Goal: Task Accomplishment & Management: Complete application form

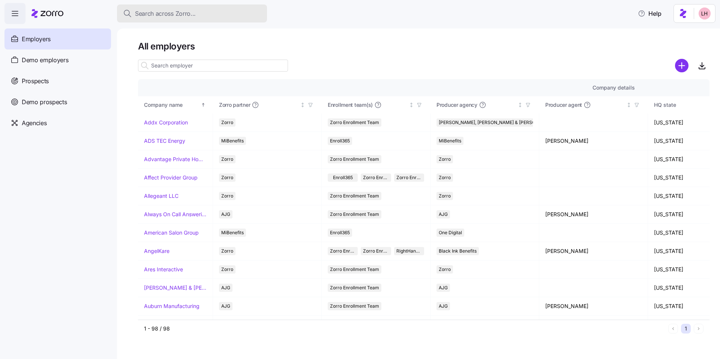
click at [176, 17] on span "Search across Zorro..." at bounding box center [165, 13] width 61 height 9
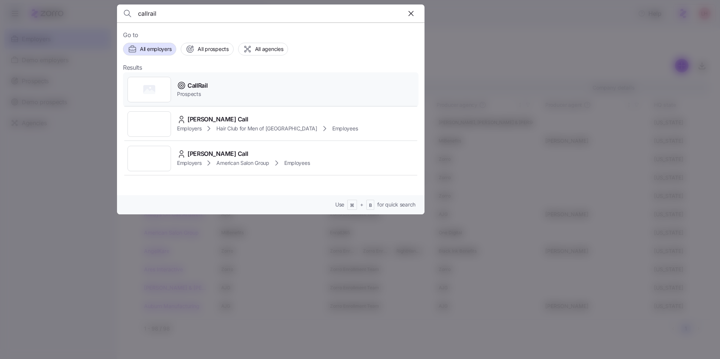
type input "callrail"
click at [231, 94] on div "CallRail Prospects" at bounding box center [271, 89] width 296 height 35
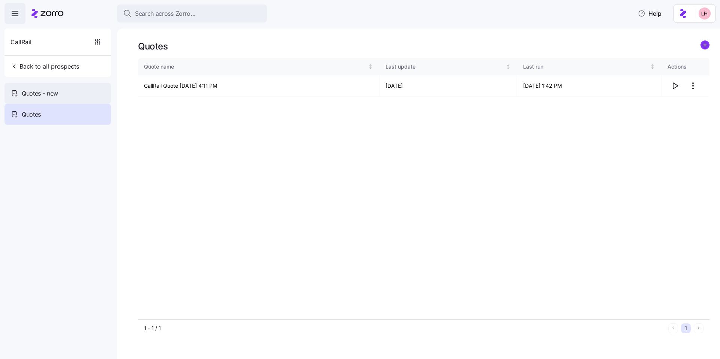
click at [72, 89] on div "Quotes - new" at bounding box center [58, 93] width 107 height 21
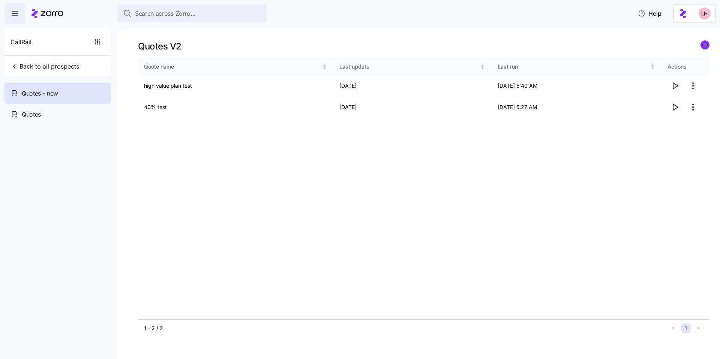
click at [701, 45] on icon "add icon" at bounding box center [705, 45] width 9 height 9
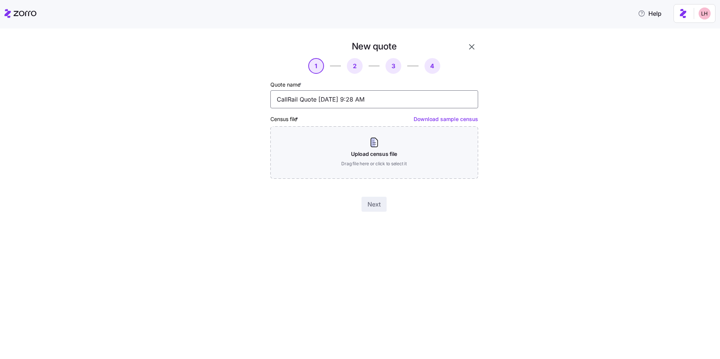
click at [340, 96] on input "CallRail Quote 10/08/2025 9:28 AM" at bounding box center [374, 99] width 208 height 18
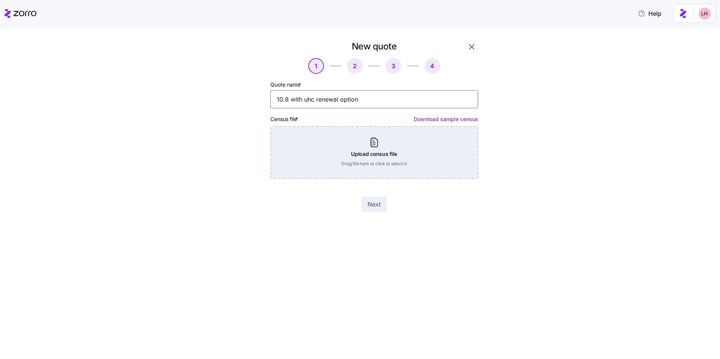
type input "10.8 with uhc renewal option"
click at [377, 157] on div "Upload census file Drag file here or click to select it" at bounding box center [374, 152] width 208 height 53
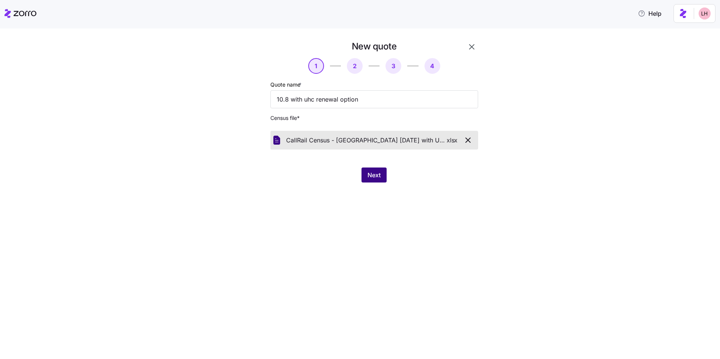
click at [373, 170] on button "Next" at bounding box center [374, 175] width 25 height 15
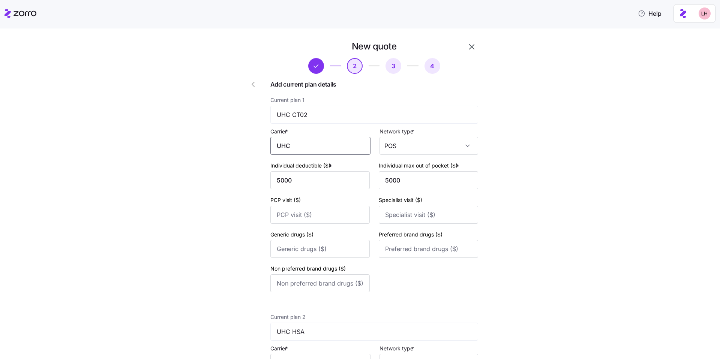
drag, startPoint x: 315, startPoint y: 147, endPoint x: 263, endPoint y: 140, distance: 53.4
click at [263, 141] on div "New quote 2 3 4 Add current plan details Current plan 1 UHC CT02 Carrier * UHC …" at bounding box center [353, 299] width 257 height 522
click at [299, 165] on span "UnitedHealthCare" at bounding box center [303, 168] width 50 height 9
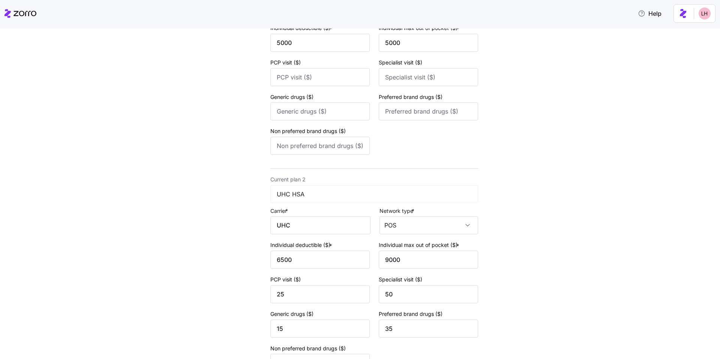
scroll to position [138, 0]
type input "UnitedHealthCare"
drag, startPoint x: 309, startPoint y: 225, endPoint x: 258, endPoint y: 218, distance: 51.8
click at [261, 219] on div "New quote 2 3 4 Add current plan details Current plan 1 UHC CT02 Carrier * Unit…" at bounding box center [353, 160] width 257 height 522
click at [299, 242] on span "UnitedHealthCare" at bounding box center [303, 246] width 50 height 9
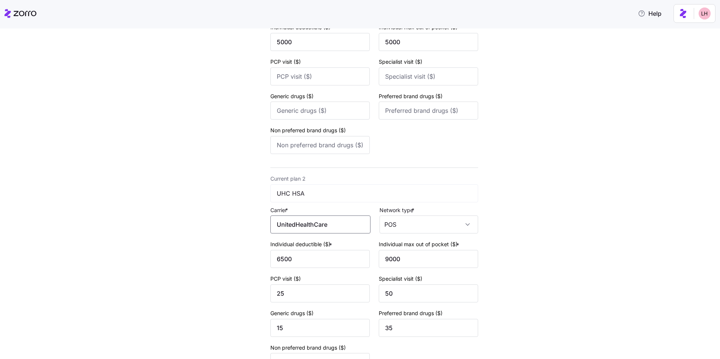
scroll to position [224, 0]
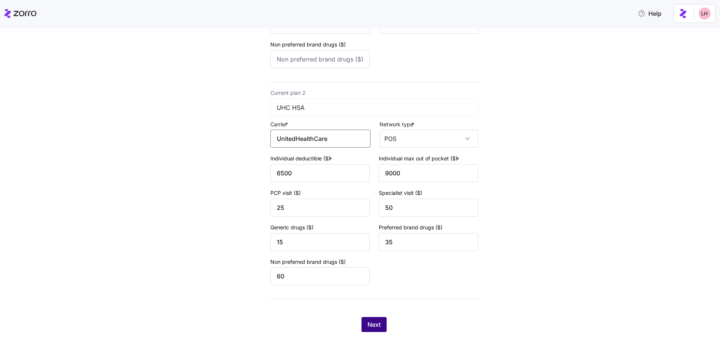
type input "UnitedHealthCare"
click at [370, 326] on span "Next" at bounding box center [374, 324] width 13 height 9
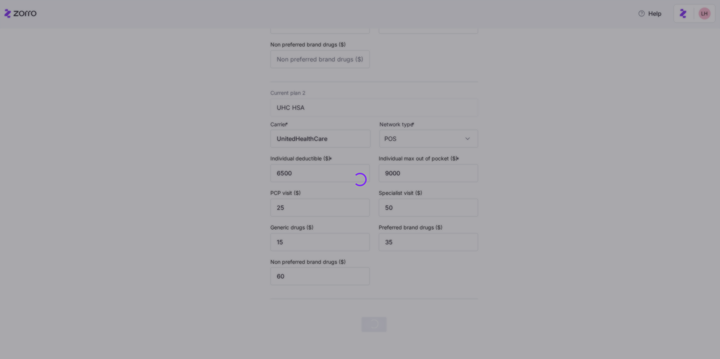
scroll to position [0, 0]
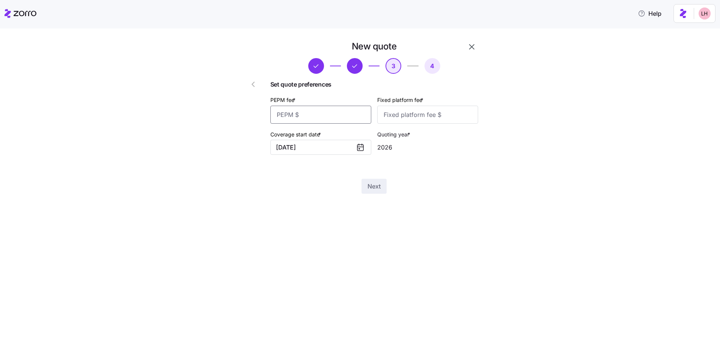
click at [332, 115] on input "PEPM fee *" at bounding box center [320, 115] width 101 height 18
type input "73"
click at [432, 119] on input "Fixed platform fee *" at bounding box center [427, 115] width 101 height 18
type input "100"
click at [380, 183] on span "Next" at bounding box center [374, 186] width 13 height 9
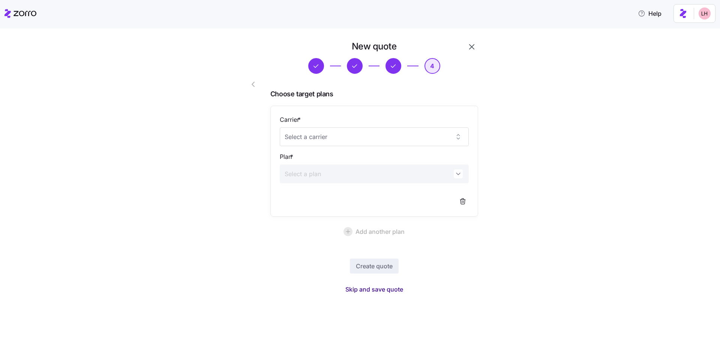
click at [387, 290] on span "Skip and save quote" at bounding box center [374, 289] width 58 height 9
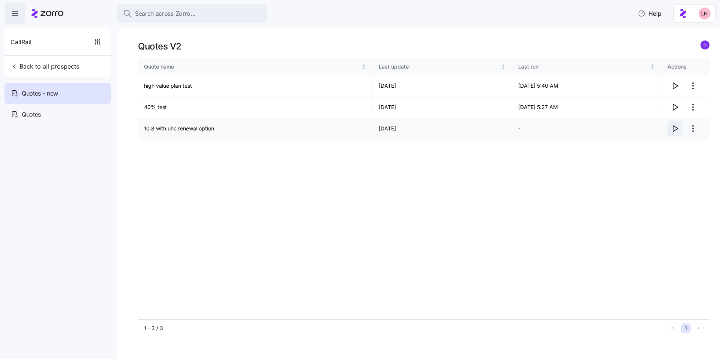
click at [676, 129] on icon "button" at bounding box center [675, 128] width 9 height 9
click at [77, 112] on div "Quotes" at bounding box center [58, 114] width 107 height 21
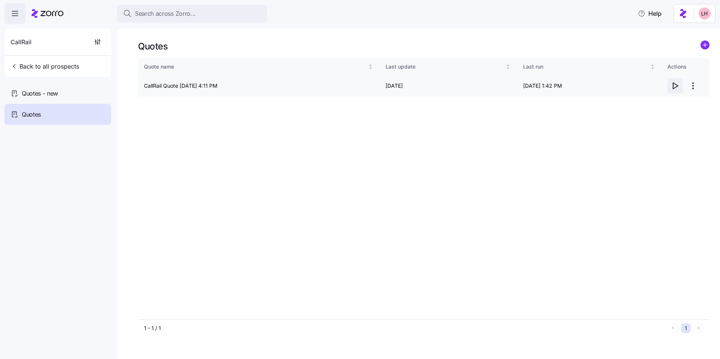
click at [674, 87] on icon "button" at bounding box center [675, 85] width 9 height 9
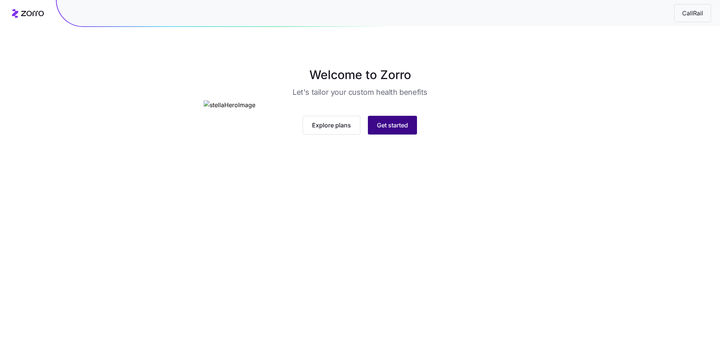
click at [389, 130] on span "Get started" at bounding box center [392, 125] width 31 height 9
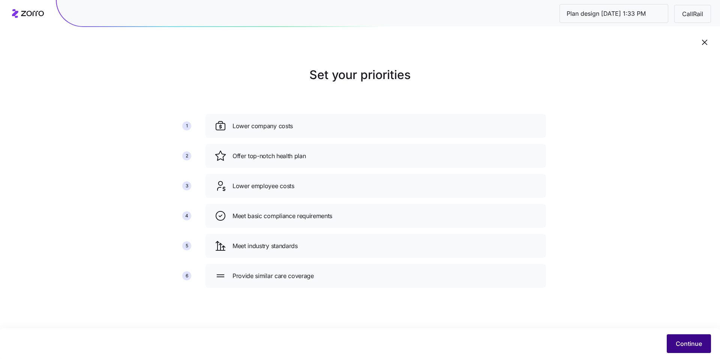
click at [683, 344] on span "Continue" at bounding box center [689, 343] width 26 height 9
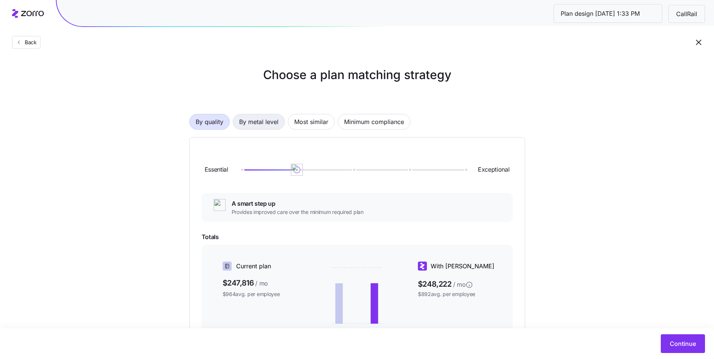
click at [266, 125] on span "By metal level" at bounding box center [258, 121] width 39 height 15
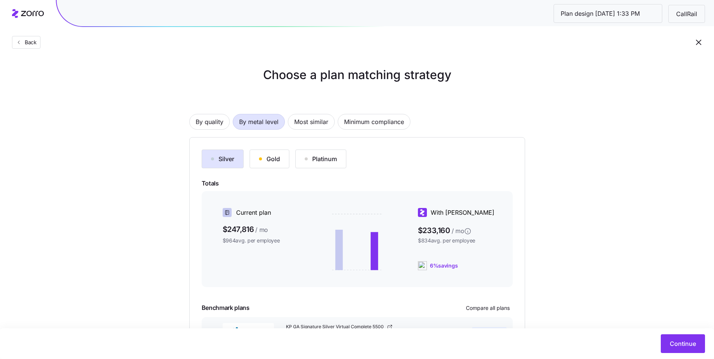
scroll to position [63, 0]
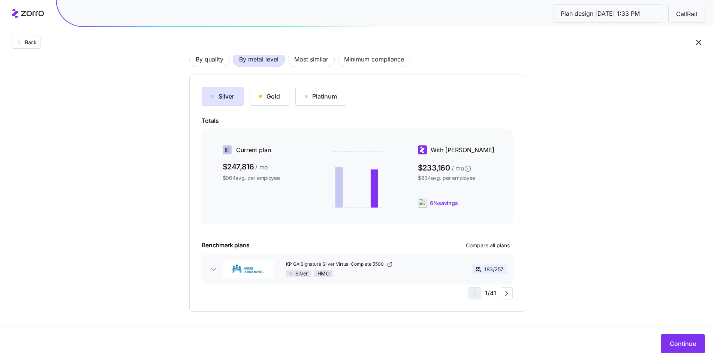
click at [276, 101] on div "Gold" at bounding box center [269, 96] width 21 height 9
click at [227, 101] on button "Silver" at bounding box center [223, 96] width 42 height 19
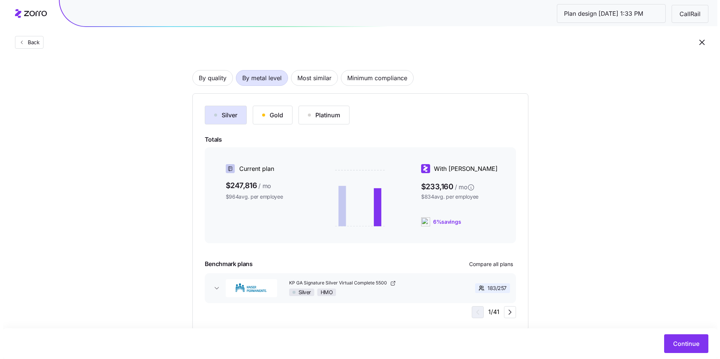
scroll to position [43, 0]
click at [687, 347] on span "Continue" at bounding box center [683, 343] width 26 height 9
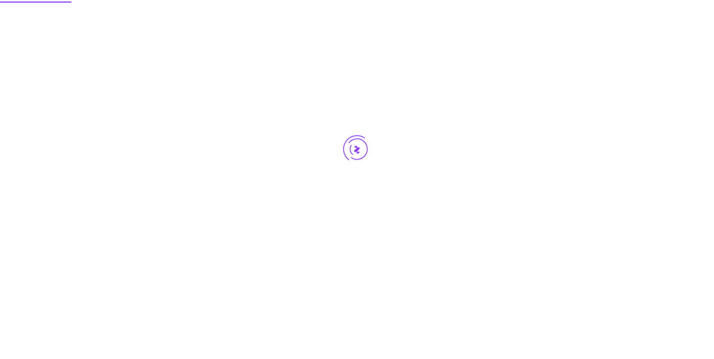
scroll to position [0, 0]
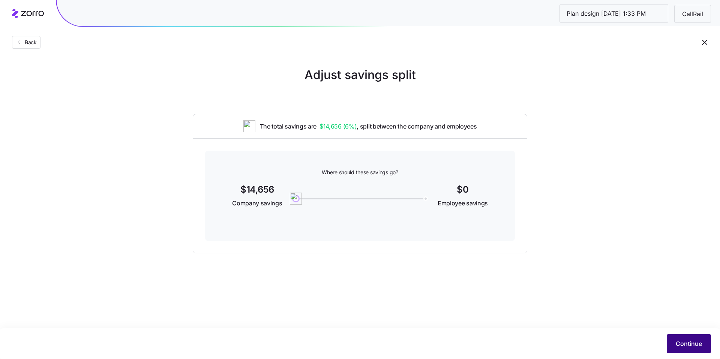
click at [683, 344] on span "Continue" at bounding box center [689, 343] width 26 height 9
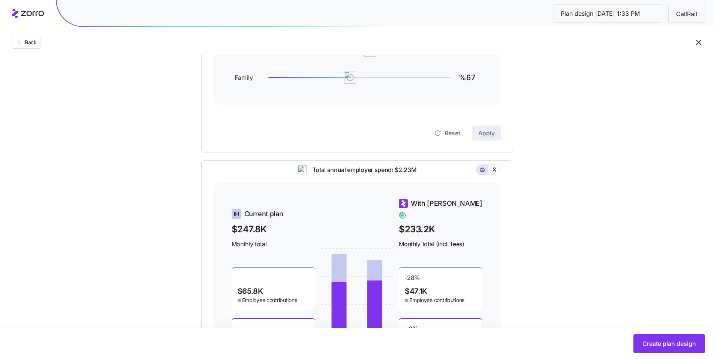
scroll to position [63, 0]
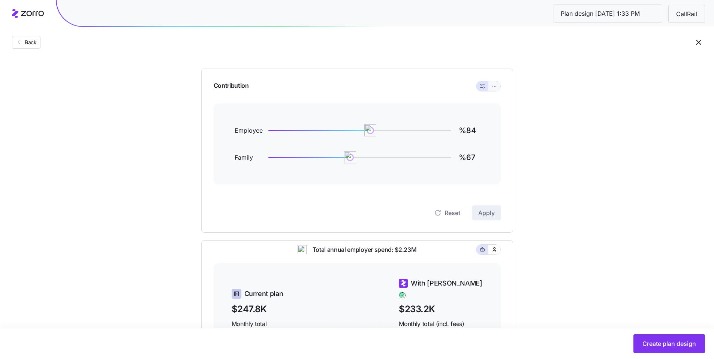
click at [494, 89] on button "button" at bounding box center [495, 86] width 6 height 6
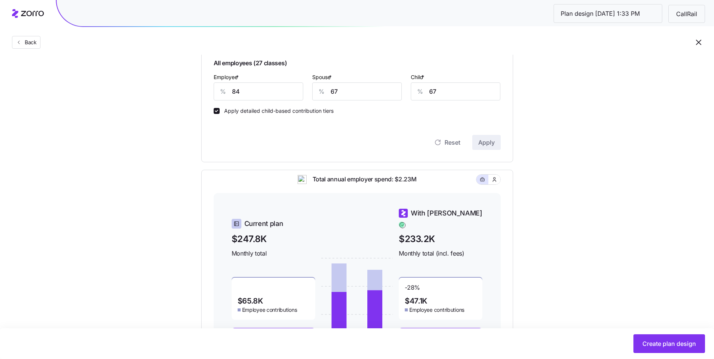
scroll to position [235, 0]
drag, startPoint x: 341, startPoint y: 93, endPoint x: 305, endPoint y: 86, distance: 36.7
click at [310, 87] on div "Spouse * % 67" at bounding box center [357, 87] width 99 height 38
type input "50"
drag, startPoint x: 431, startPoint y: 92, endPoint x: 402, endPoint y: 88, distance: 28.8
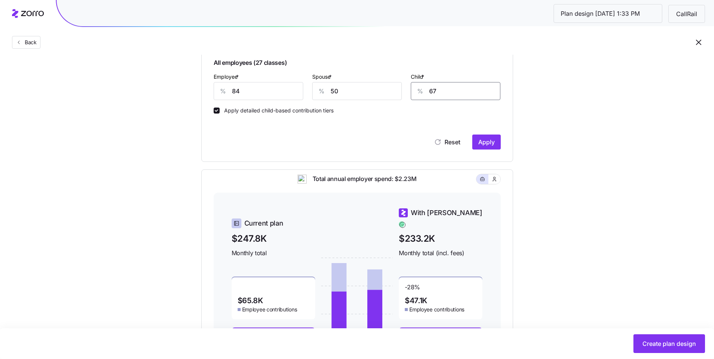
click at [412, 90] on div "% 67" at bounding box center [456, 91] width 90 height 18
type input "50"
click at [488, 145] on span "Apply" at bounding box center [487, 142] width 17 height 9
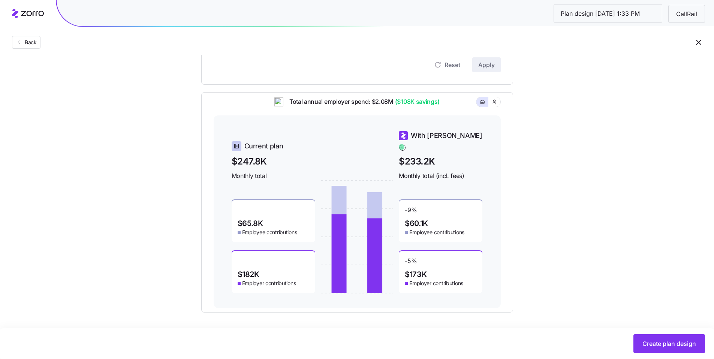
scroll to position [314, 0]
click at [27, 45] on span "Back" at bounding box center [29, 43] width 15 height 8
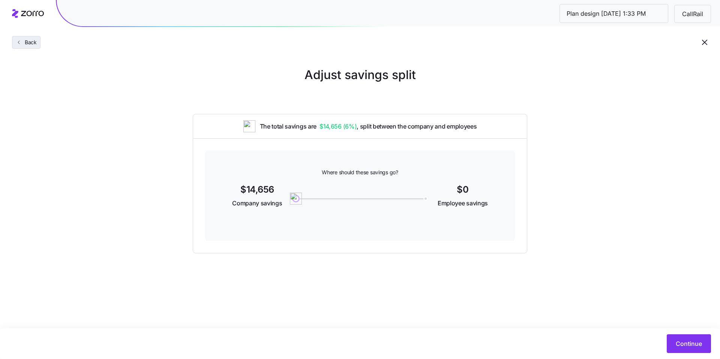
click at [29, 46] on span "Back" at bounding box center [29, 43] width 15 height 8
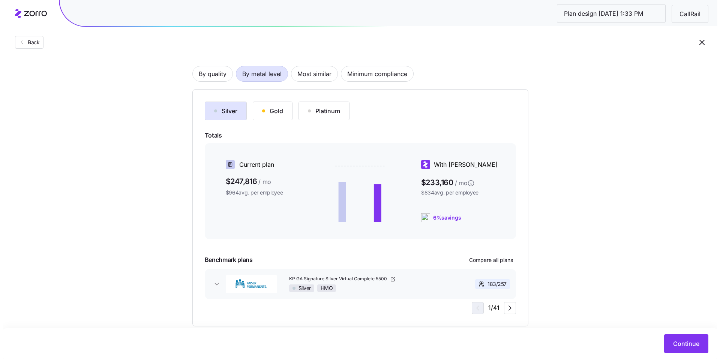
scroll to position [52, 0]
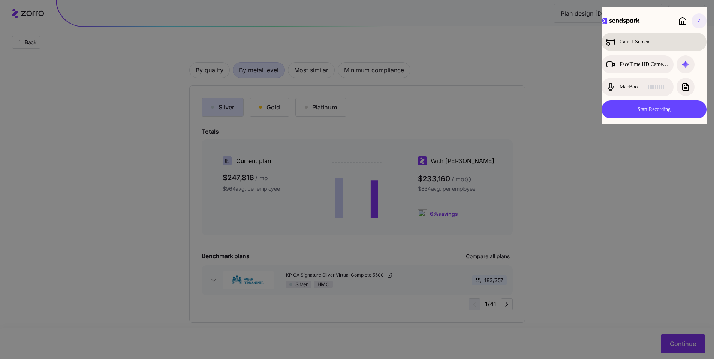
click at [639, 41] on div "Cam + Screen" at bounding box center [647, 42] width 83 height 9
click at [660, 108] on button "Start Recording" at bounding box center [654, 110] width 105 height 18
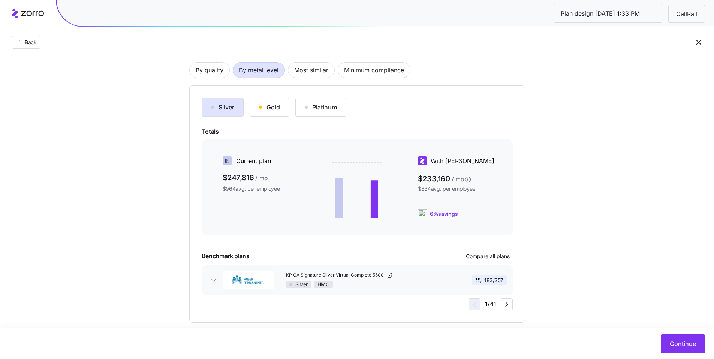
click at [477, 176] on span "$233,160 / mo" at bounding box center [459, 178] width 83 height 12
click at [687, 342] on span "Continue" at bounding box center [683, 343] width 26 height 9
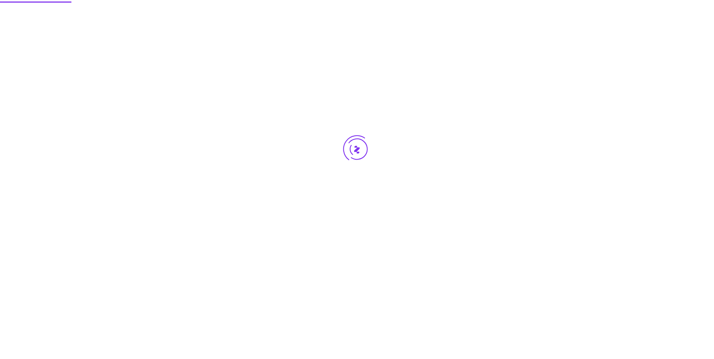
scroll to position [0, 0]
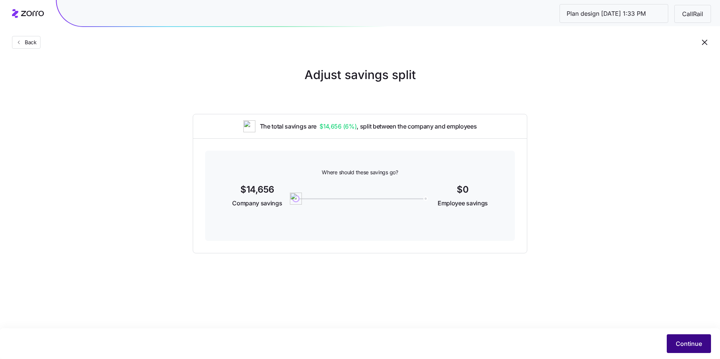
click at [693, 345] on span "Continue" at bounding box center [689, 343] width 26 height 9
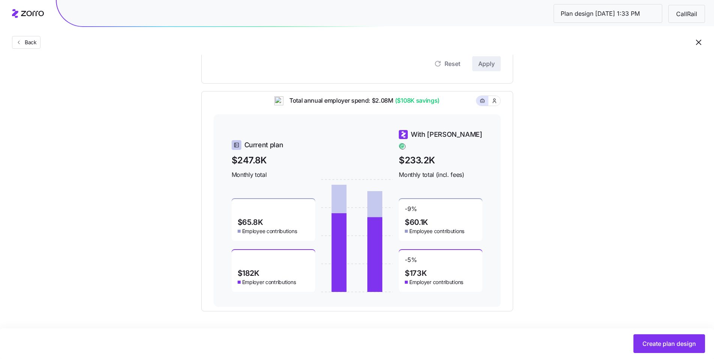
scroll to position [314, 0]
click at [663, 342] on span "Create plan design" at bounding box center [670, 343] width 54 height 9
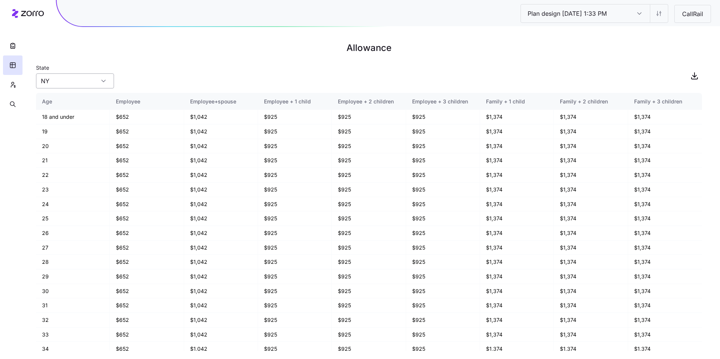
click at [102, 83] on div "NY" at bounding box center [75, 81] width 78 height 15
click at [149, 79] on div "State NY" at bounding box center [369, 76] width 666 height 26
click at [14, 87] on icon "button" at bounding box center [12, 85] width 7 height 8
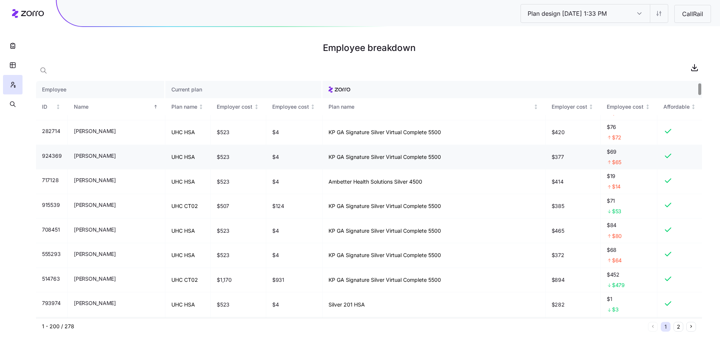
scroll to position [35, 0]
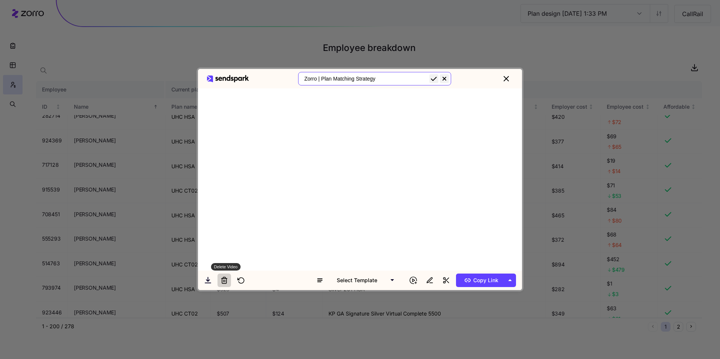
click at [225, 281] on icon at bounding box center [225, 281] width 0 height 2
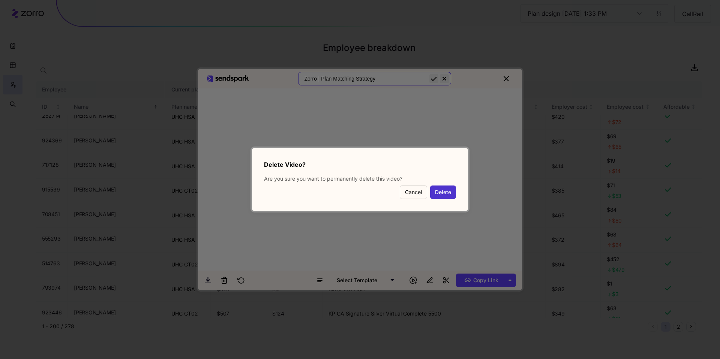
click at [436, 192] on button "Delete" at bounding box center [443, 193] width 26 height 14
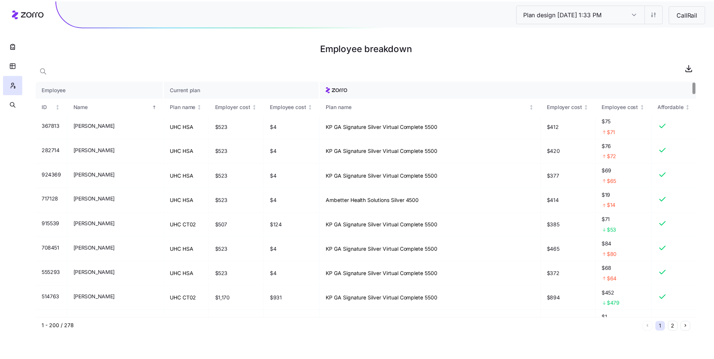
scroll to position [0, 0]
click at [658, 17] on html "Plan design 10/08/2025 1:33 PM Plan design 10/08/2025 1:33 PM CallRail Employee…" at bounding box center [360, 179] width 720 height 359
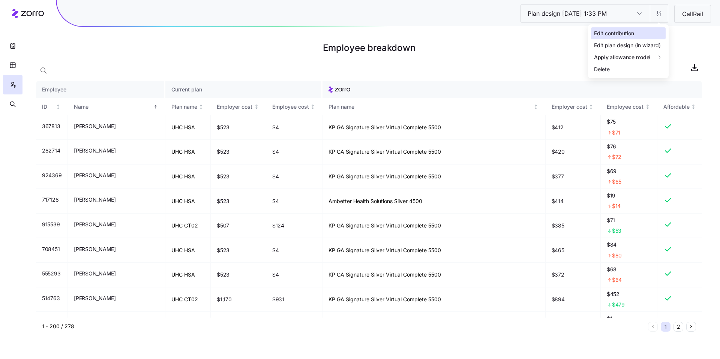
click at [612, 33] on div "Edit contribution" at bounding box center [614, 33] width 40 height 8
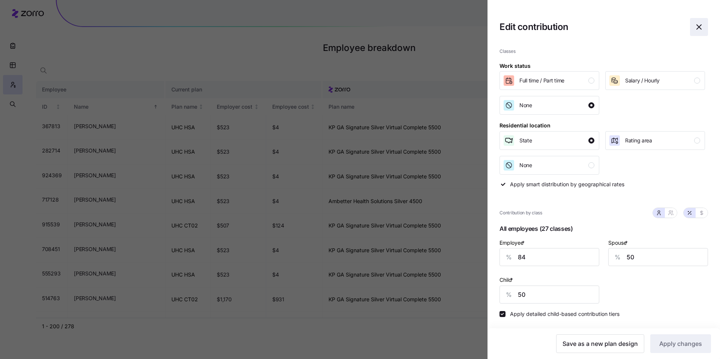
click at [695, 29] on icon "button" at bounding box center [699, 27] width 9 height 9
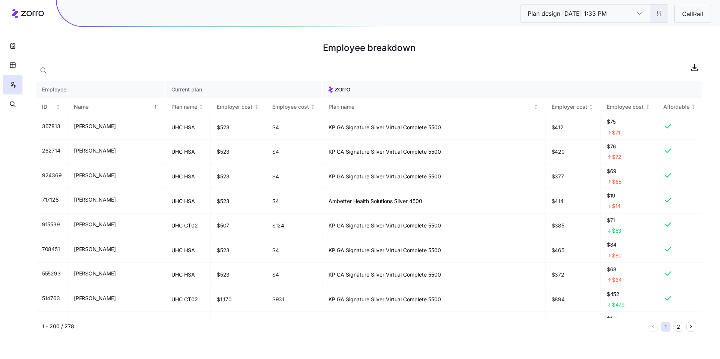
click at [659, 15] on html "Plan design 10/08/2025 1:33 PM Plan design 10/08/2025 1:33 PM CallRail Employee…" at bounding box center [360, 179] width 720 height 359
click at [626, 43] on div "Edit plan design (in wizard)" at bounding box center [627, 45] width 67 height 8
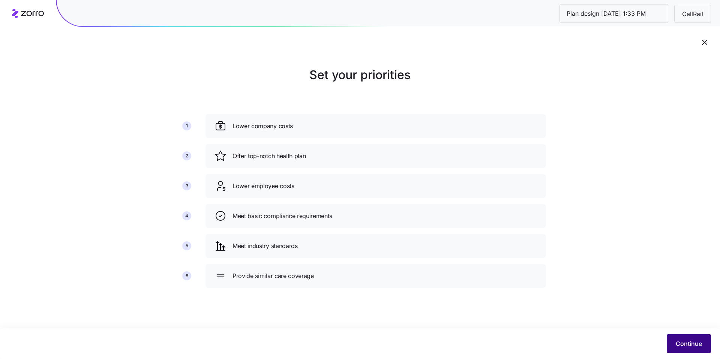
click at [685, 341] on span "Continue" at bounding box center [689, 343] width 26 height 9
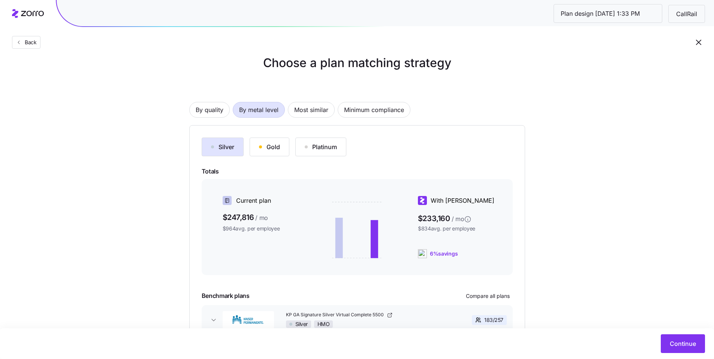
scroll to position [12, 0]
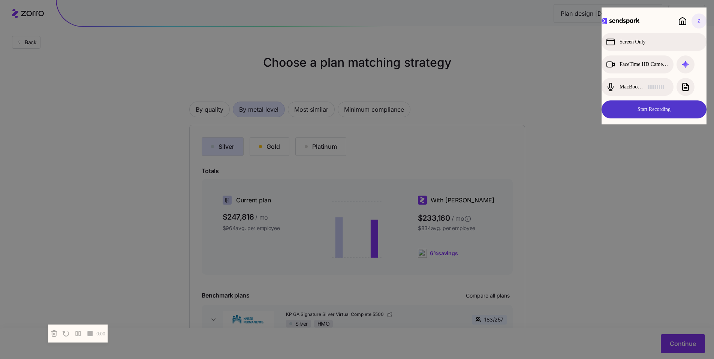
click at [665, 109] on button "Start Recording" at bounding box center [654, 110] width 105 height 18
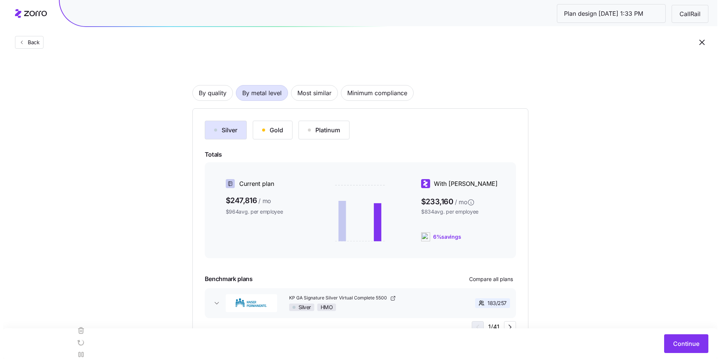
scroll to position [29, 0]
click at [271, 131] on div "Gold" at bounding box center [269, 129] width 21 height 9
click at [236, 134] on button "Silver" at bounding box center [223, 129] width 42 height 19
click at [689, 348] on span "Continue" at bounding box center [683, 343] width 26 height 9
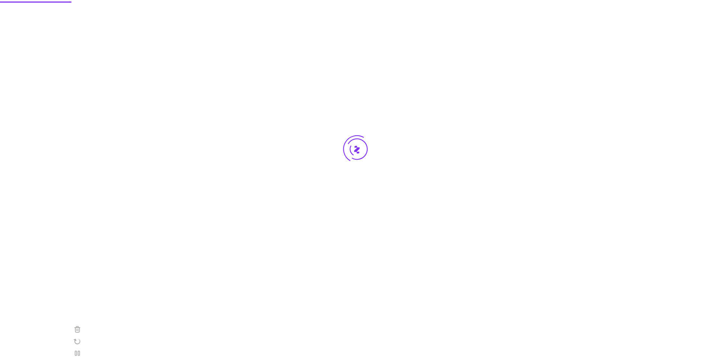
scroll to position [0, 0]
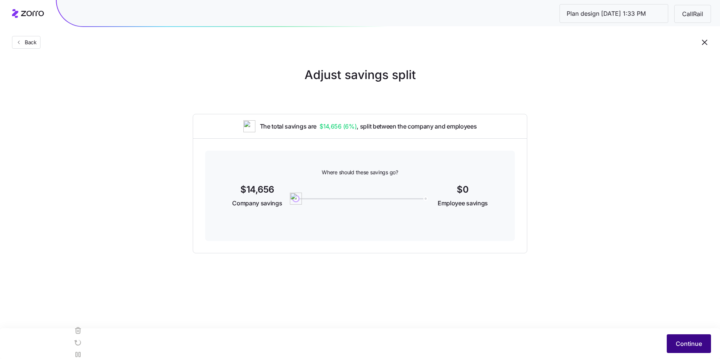
click at [689, 341] on span "Continue" at bounding box center [689, 343] width 26 height 9
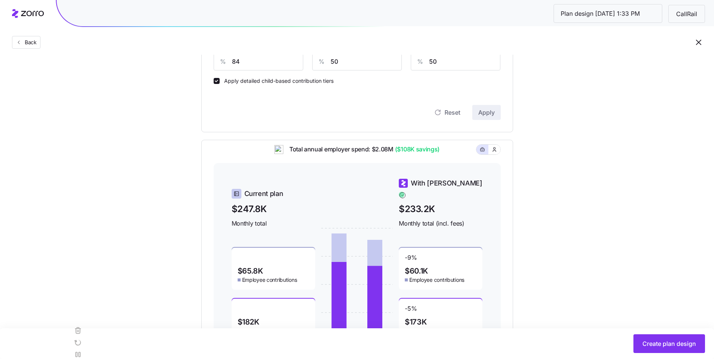
scroll to position [227, 0]
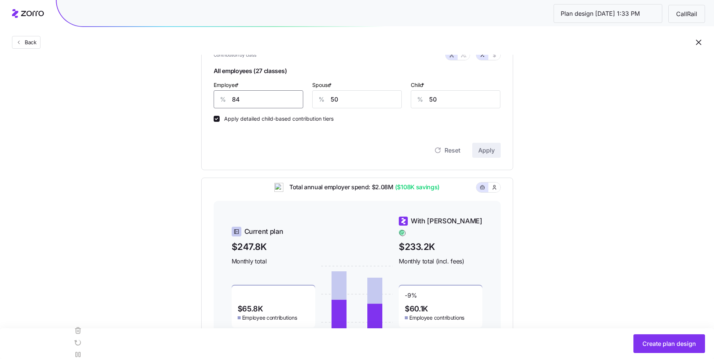
drag, startPoint x: 248, startPoint y: 101, endPoint x: 213, endPoint y: 95, distance: 34.7
click at [214, 95] on input "84" at bounding box center [259, 99] width 90 height 18
type input "90"
click at [486, 150] on span "Apply" at bounding box center [487, 150] width 17 height 9
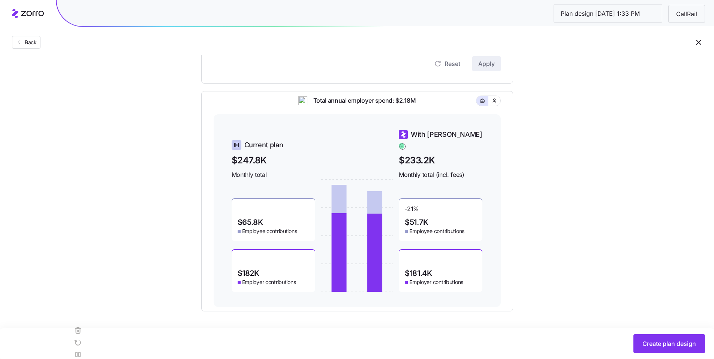
scroll to position [314, 0]
click at [671, 344] on span "Create plan design" at bounding box center [670, 343] width 54 height 9
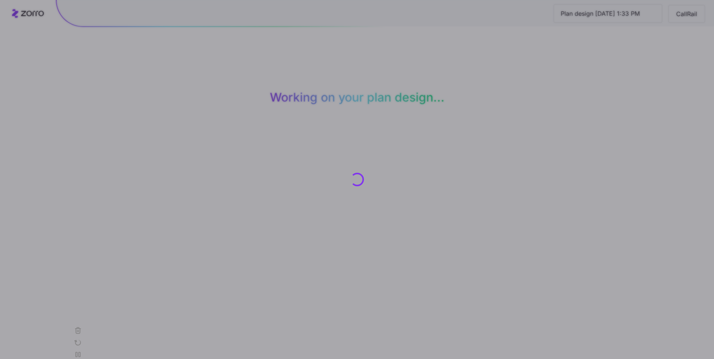
scroll to position [0, 0]
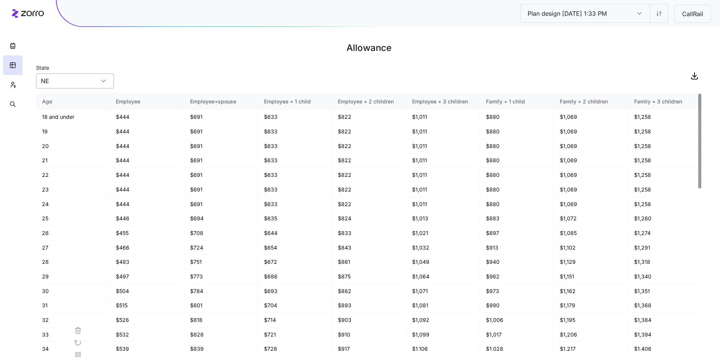
click at [105, 82] on div "NE" at bounding box center [75, 81] width 78 height 15
click at [73, 135] on div "GA" at bounding box center [75, 130] width 72 height 14
type input "GA"
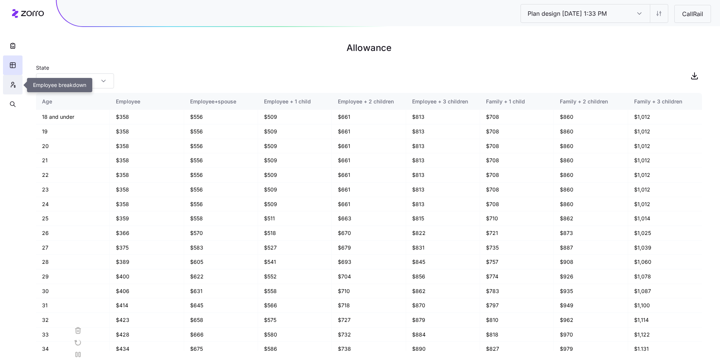
click at [10, 83] on icon "button" at bounding box center [12, 85] width 7 height 8
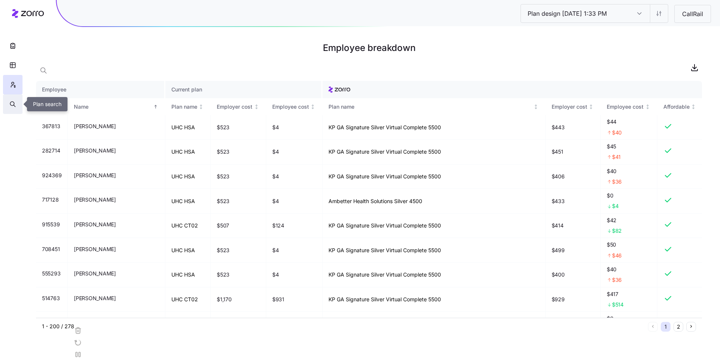
click at [12, 107] on icon "button" at bounding box center [12, 105] width 7 height 8
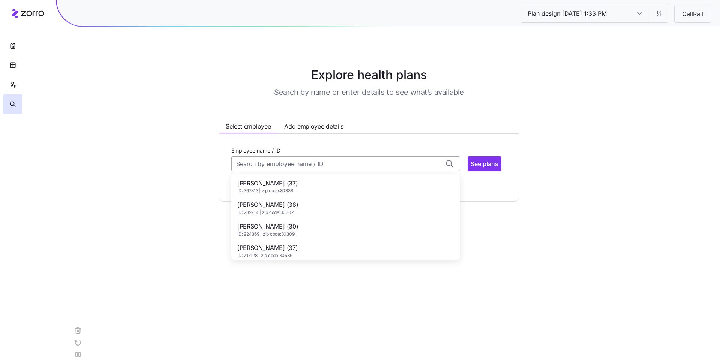
click at [312, 165] on input "Employee name / ID" at bounding box center [345, 163] width 229 height 15
click at [291, 185] on span "Abhishek Chandrasekhar (37)" at bounding box center [267, 183] width 60 height 9
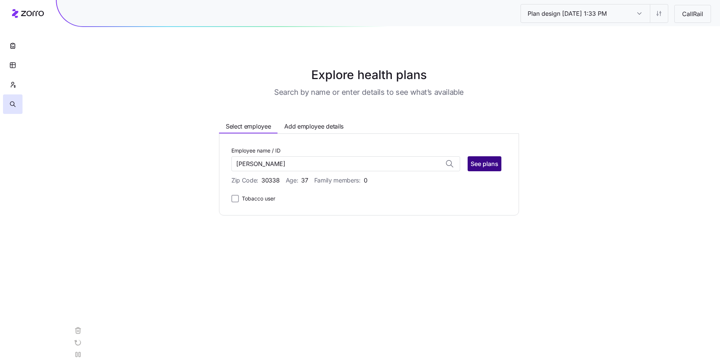
click at [486, 168] on span "See plans" at bounding box center [485, 163] width 28 height 9
type input "Abhishek Chandrasekhar (ID: 367813)"
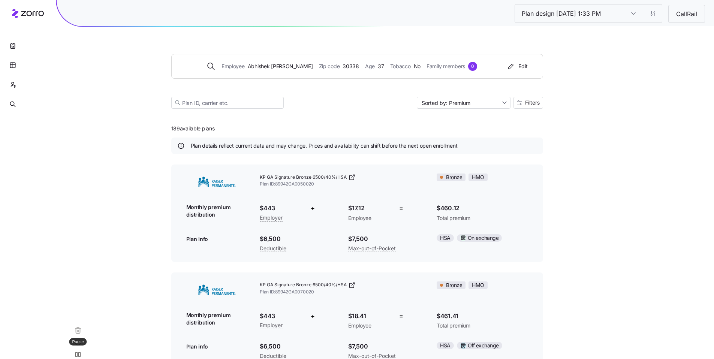
click at [81, 350] on icon at bounding box center [78, 354] width 9 height 9
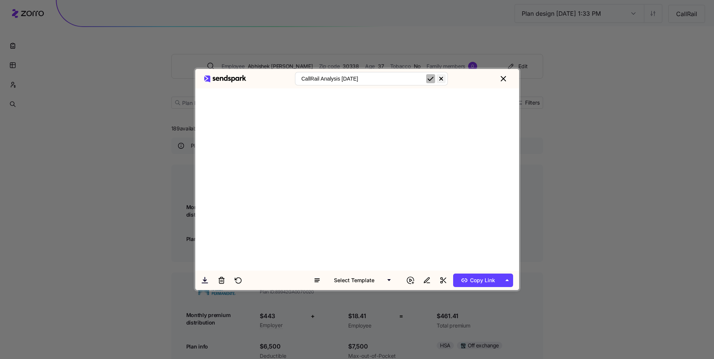
type input "CallRail Analysis 10.8.25"
click at [434, 80] on icon "submit" at bounding box center [430, 78] width 5 height 3
click at [480, 282] on span "Copy Link" at bounding box center [477, 281] width 36 height 12
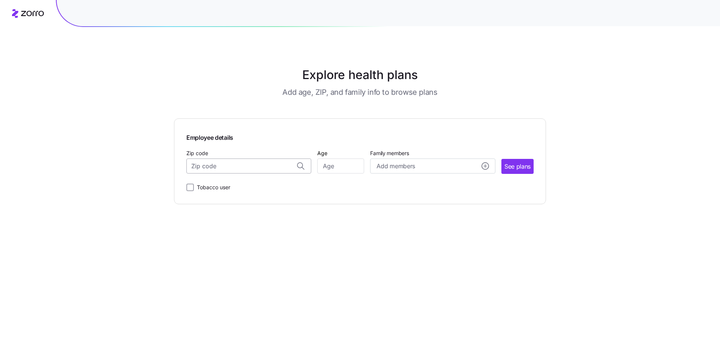
click at [213, 165] on input "Zip code" at bounding box center [248, 166] width 125 height 15
click at [246, 165] on input "Zip code" at bounding box center [248, 166] width 125 height 15
click at [258, 183] on span "22308, [GEOGRAPHIC_DATA], [GEOGRAPHIC_DATA]" at bounding box center [247, 185] width 105 height 9
type input "22308, [GEOGRAPHIC_DATA], [GEOGRAPHIC_DATA]"
click at [342, 166] on input "Age" at bounding box center [340, 166] width 47 height 15
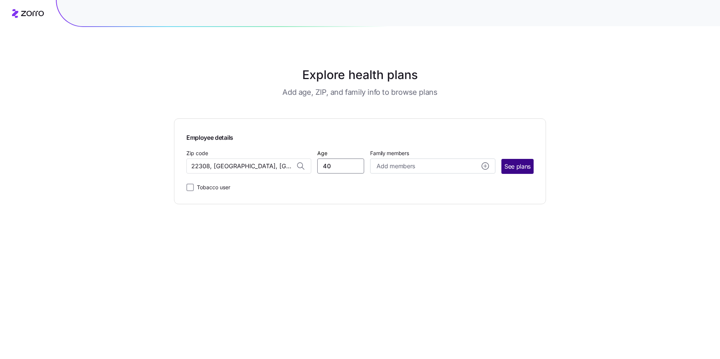
type input "40"
click at [511, 172] on button "See plans" at bounding box center [517, 166] width 32 height 15
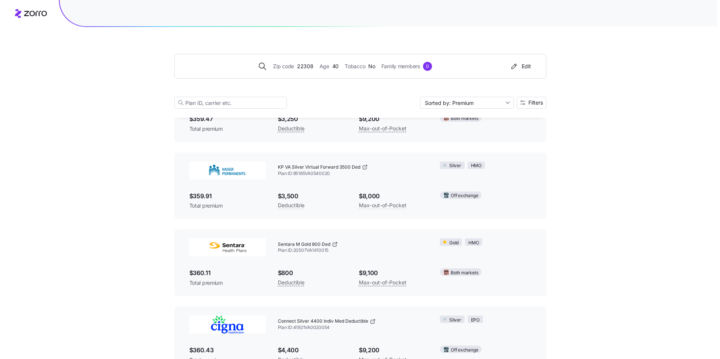
scroll to position [2121, 0]
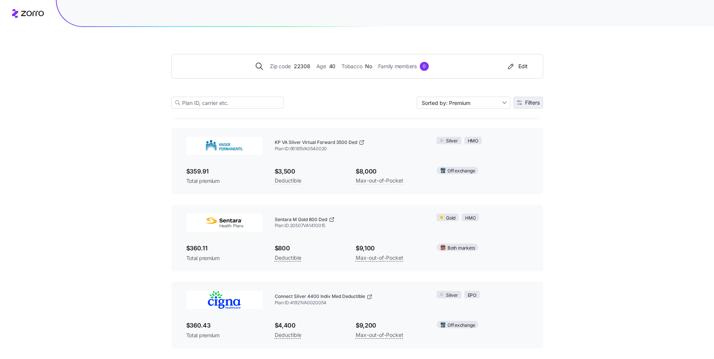
click at [530, 106] on button "Filters" at bounding box center [529, 103] width 30 height 12
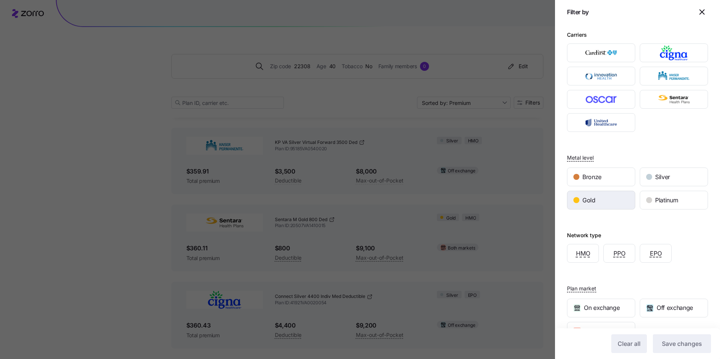
click at [597, 195] on div "Gold" at bounding box center [601, 200] width 68 height 18
click at [667, 342] on span "Save changes" at bounding box center [682, 343] width 40 height 9
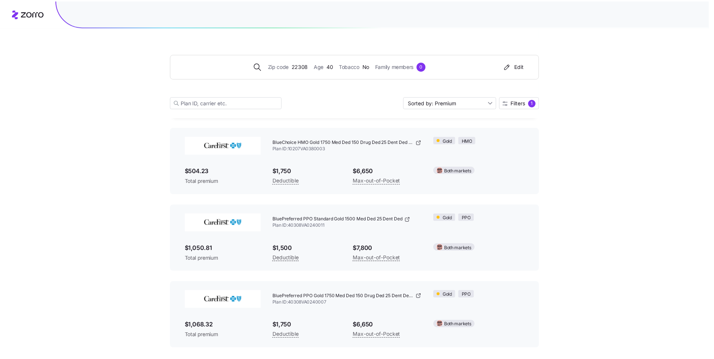
scroll to position [37, 0]
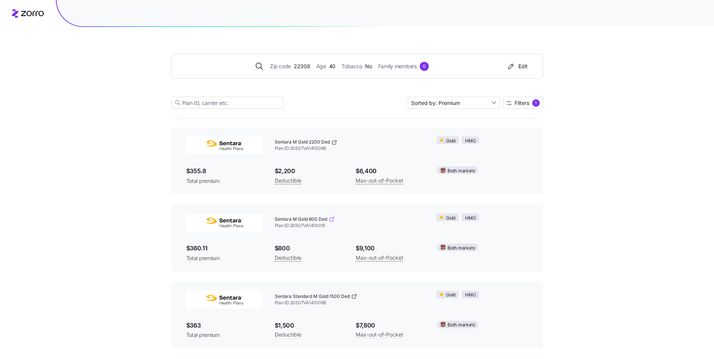
click at [331, 220] on icon at bounding box center [332, 219] width 6 height 6
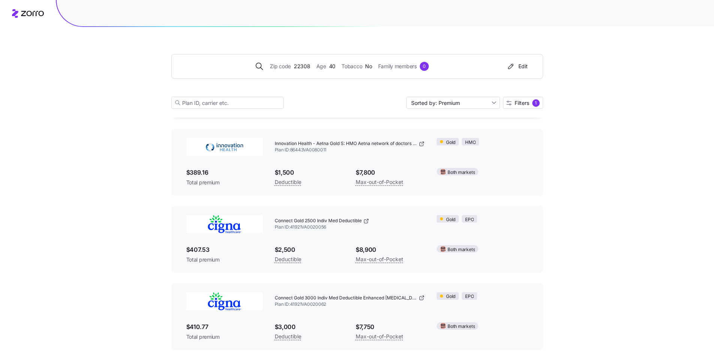
scroll to position [606, 0]
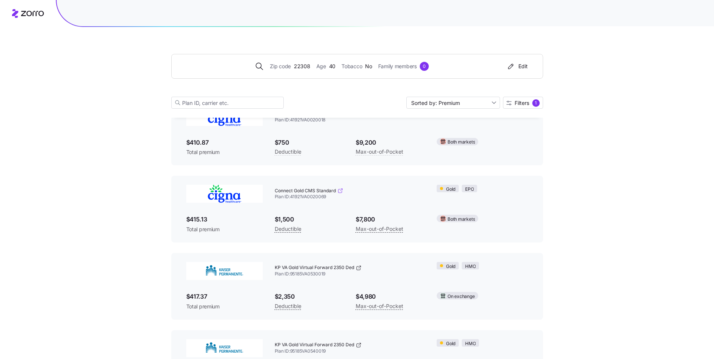
click at [339, 190] on icon at bounding box center [341, 191] width 6 height 6
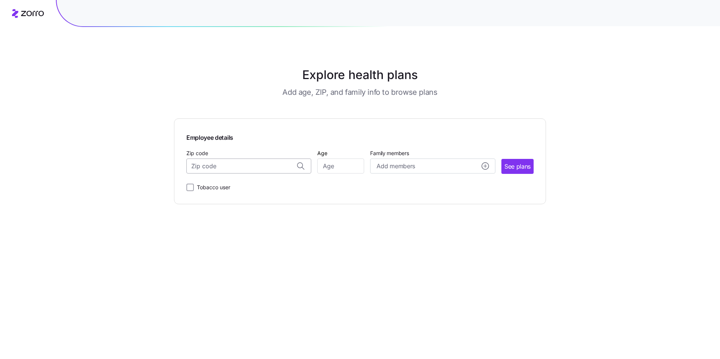
click at [245, 170] on input "Zip code" at bounding box center [248, 166] width 125 height 15
click at [242, 169] on input "Zip code" at bounding box center [248, 166] width 125 height 15
click at [248, 168] on input "Zip code" at bounding box center [248, 166] width 125 height 15
type input "04064"
click at [215, 164] on input "Zip code" at bounding box center [248, 166] width 125 height 15
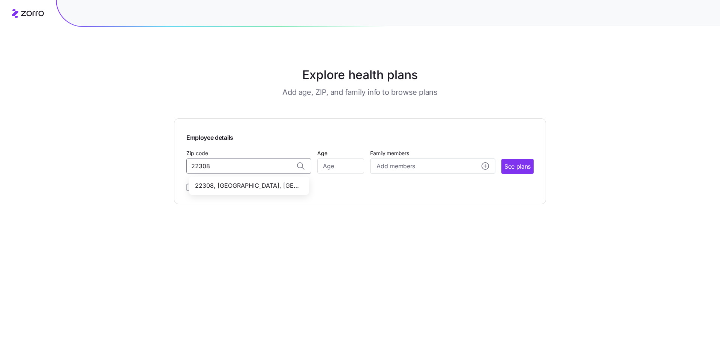
click at [244, 186] on span "22308, Fairfax County, VA" at bounding box center [247, 185] width 105 height 9
type input "22308, Fairfax County, VA"
click at [330, 168] on input "Age" at bounding box center [340, 166] width 47 height 15
type input "50"
click at [512, 171] on span "See plans" at bounding box center [517, 166] width 26 height 9
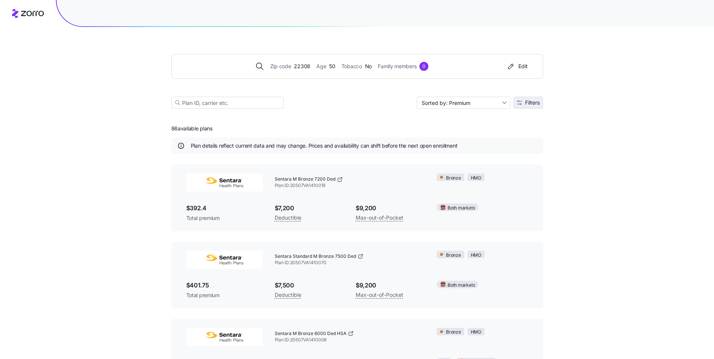
click at [530, 103] on span "Filters" at bounding box center [532, 102] width 15 height 5
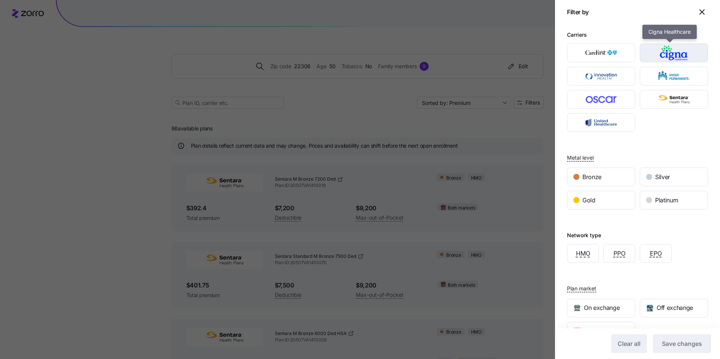
click at [657, 58] on img "button" at bounding box center [674, 52] width 55 height 15
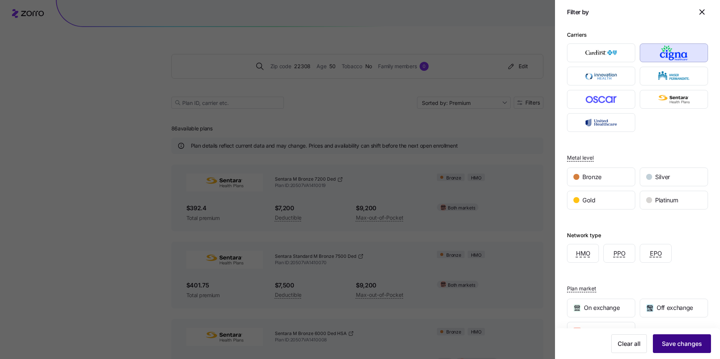
click at [662, 346] on span "Save changes" at bounding box center [682, 343] width 40 height 9
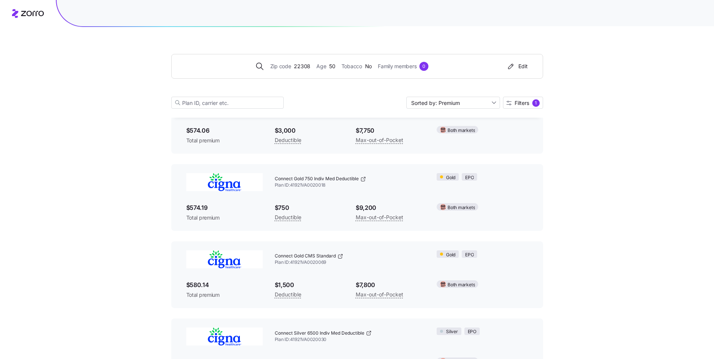
scroll to position [788, 0]
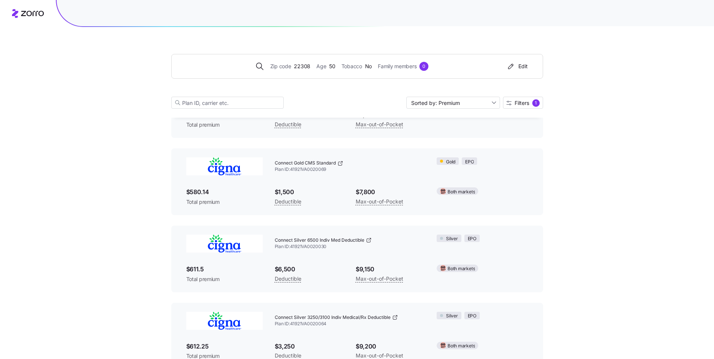
click at [311, 161] on span "Connect Gold CMS Standard" at bounding box center [305, 163] width 61 height 6
click at [341, 164] on icon at bounding box center [341, 164] width 6 height 6
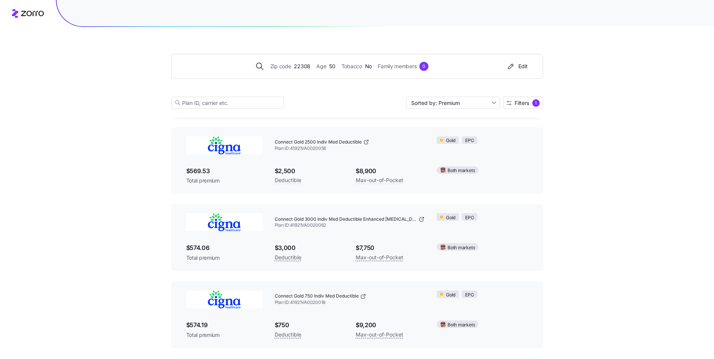
scroll to position [573, 0]
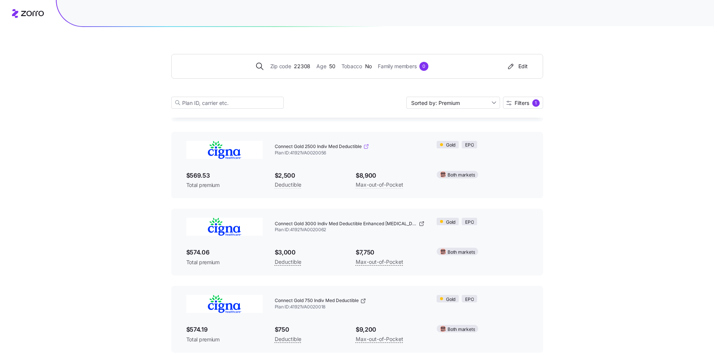
click at [368, 146] on icon at bounding box center [366, 147] width 6 height 6
click at [524, 101] on span "Filters" at bounding box center [522, 103] width 15 height 5
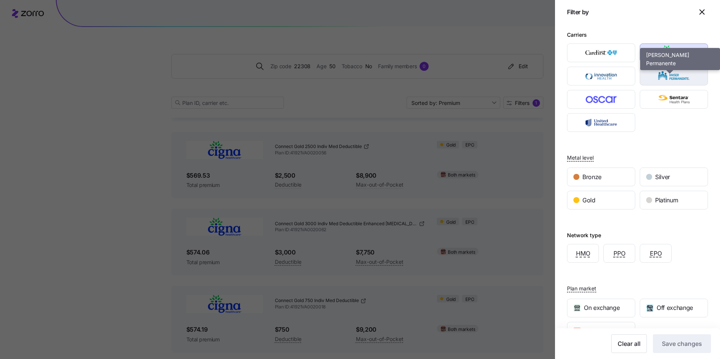
click at [680, 78] on img "button" at bounding box center [674, 76] width 55 height 15
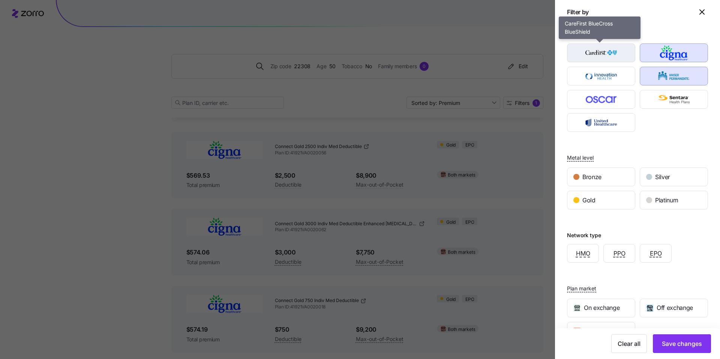
click at [612, 54] on img "button" at bounding box center [601, 52] width 55 height 15
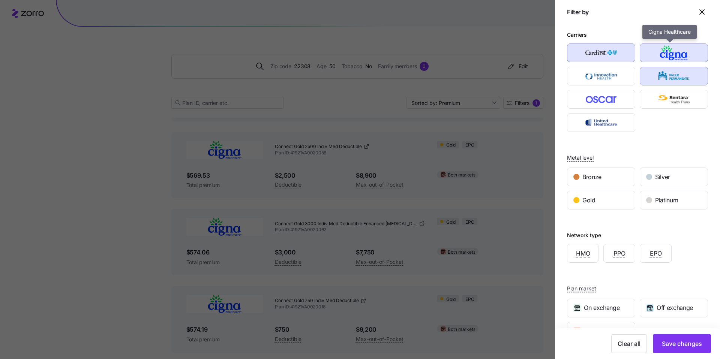
click at [656, 55] on img "button" at bounding box center [674, 52] width 55 height 15
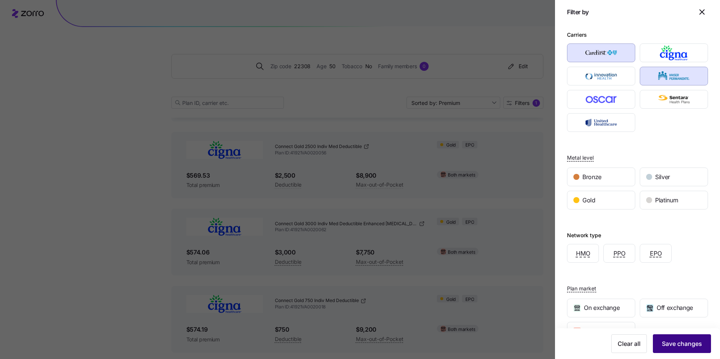
click at [688, 339] on button "Save changes" at bounding box center [682, 344] width 58 height 19
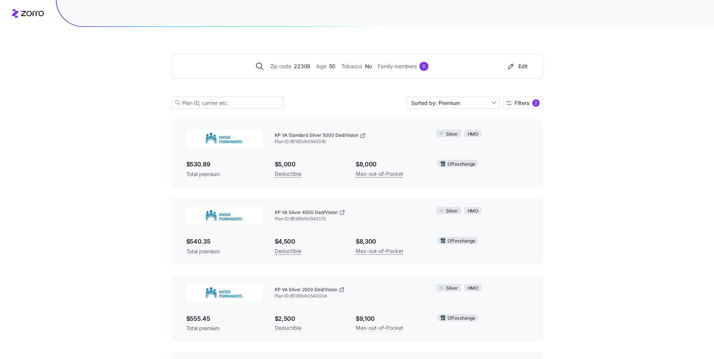
scroll to position [828, 0]
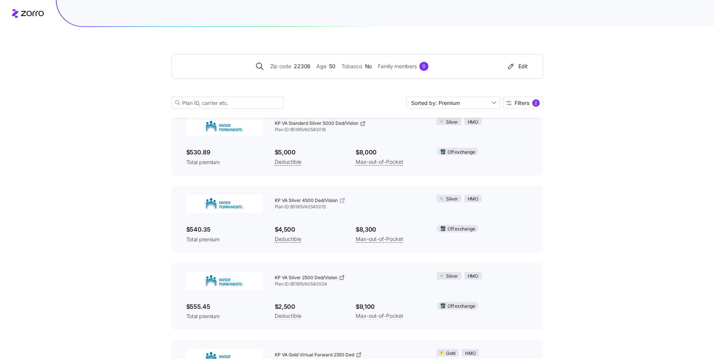
click at [344, 199] on icon at bounding box center [343, 200] width 2 height 2
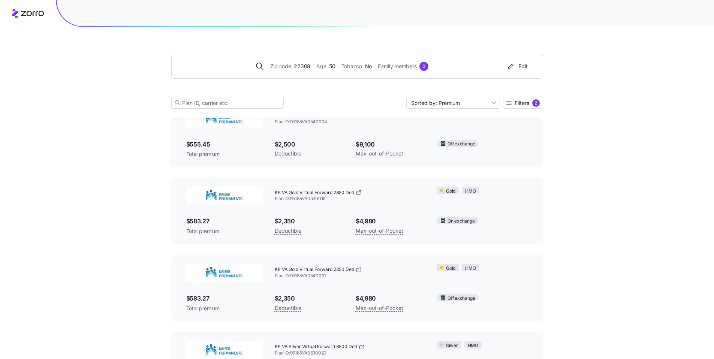
scroll to position [1079, 0]
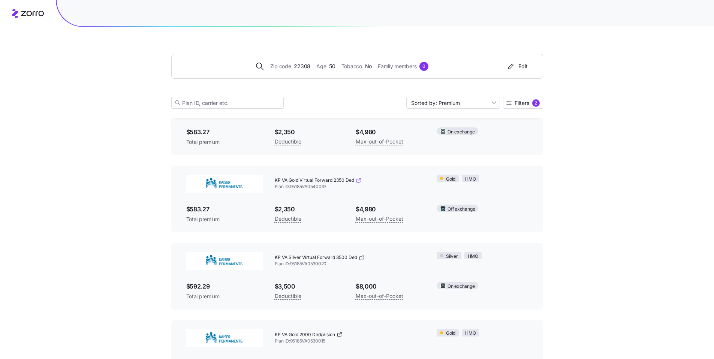
click at [361, 180] on icon at bounding box center [359, 181] width 6 height 6
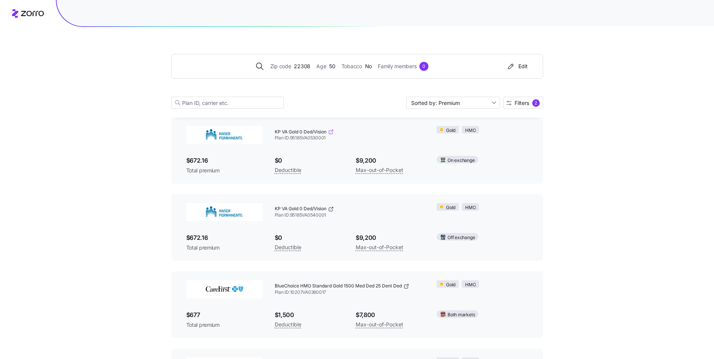
click at [331, 131] on icon at bounding box center [331, 132] width 6 height 6
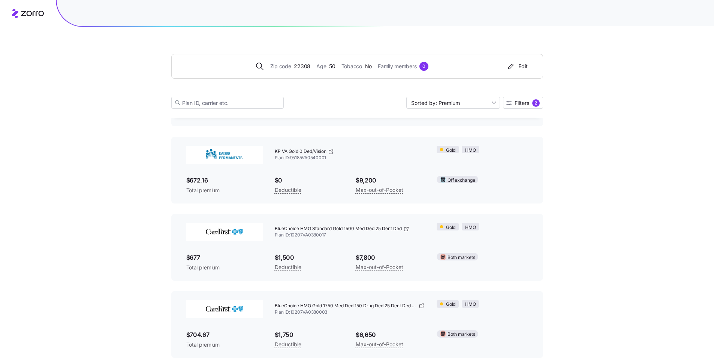
scroll to position [1881, 0]
click at [410, 230] on icon at bounding box center [407, 228] width 6 height 6
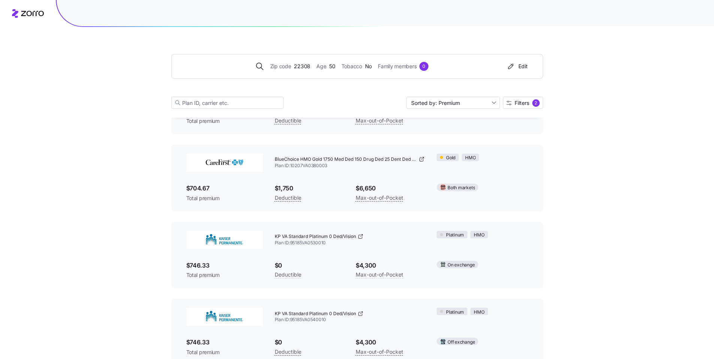
scroll to position [2250, 0]
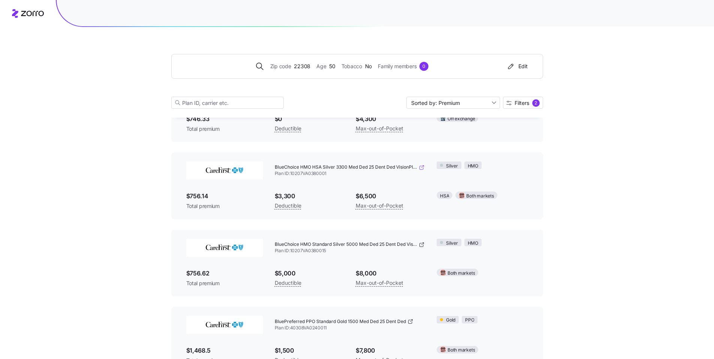
click at [423, 167] on icon at bounding box center [422, 168] width 6 height 6
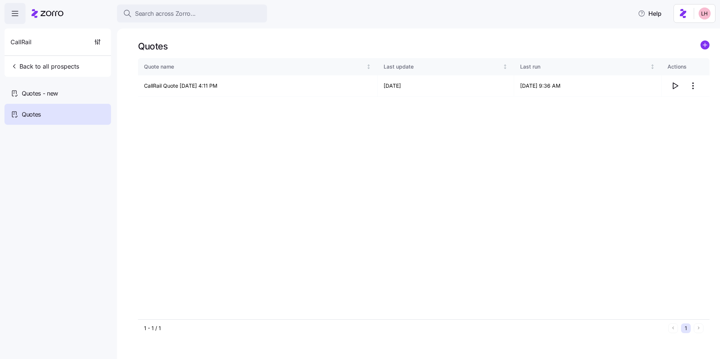
click at [164, 12] on span "Search across Zorro..." at bounding box center [165, 13] width 61 height 9
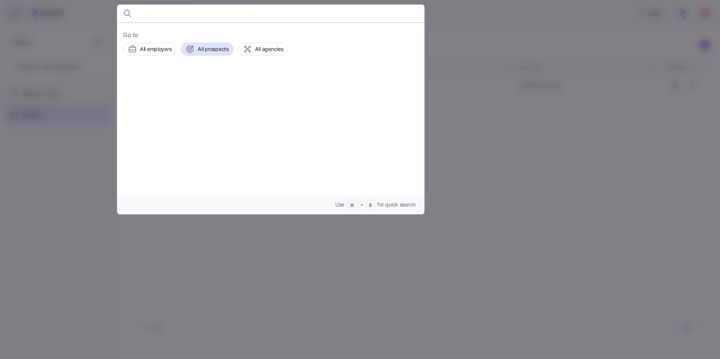
click at [200, 54] on button "All prospects" at bounding box center [207, 49] width 53 height 13
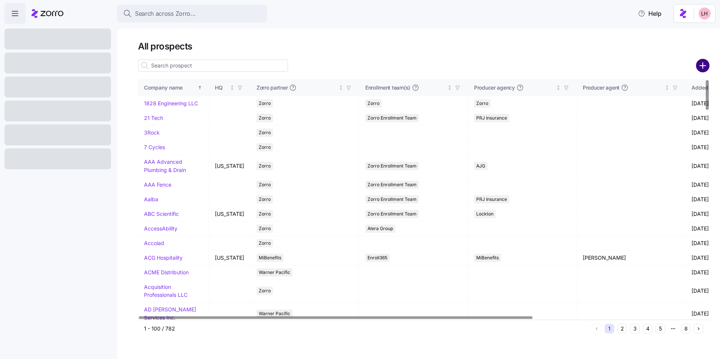
click at [704, 68] on circle "add icon" at bounding box center [703, 66] width 12 height 12
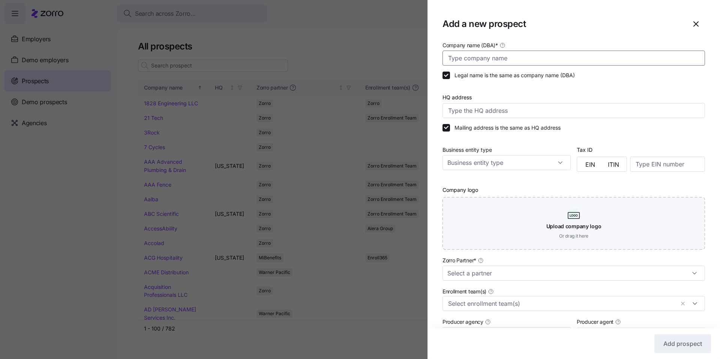
click at [484, 62] on input "Company name (DBA) *" at bounding box center [574, 58] width 263 height 15
type input "Glass Concepts"
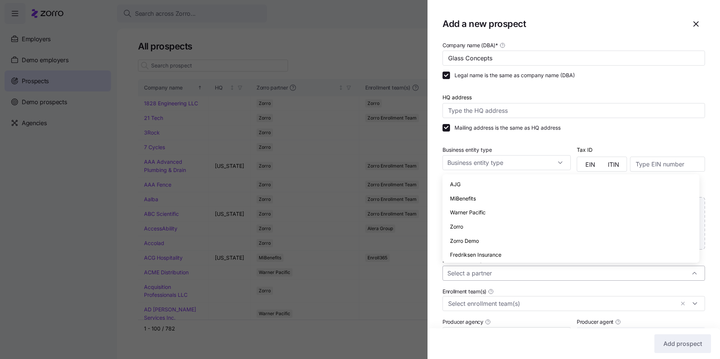
click at [524, 269] on input "Zorro Partner *" at bounding box center [574, 273] width 263 height 15
click at [468, 231] on div "Zorro" at bounding box center [571, 227] width 251 height 14
type input "Zorro"
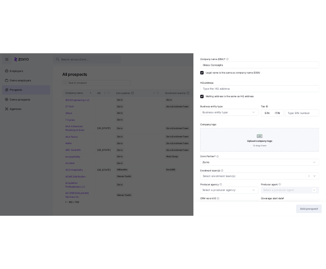
scroll to position [110, 0]
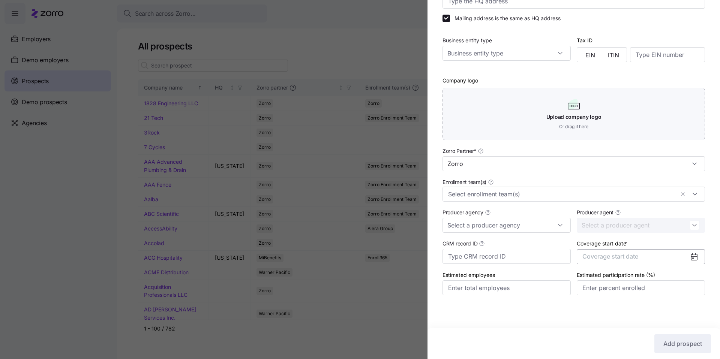
click at [619, 259] on span "Coverage start date" at bounding box center [610, 257] width 56 height 8
click at [686, 169] on icon "button" at bounding box center [685, 165] width 7 height 7
click at [603, 189] on button "Jan" at bounding box center [600, 185] width 38 height 16
click at [675, 341] on span "Add prospect" at bounding box center [682, 343] width 39 height 9
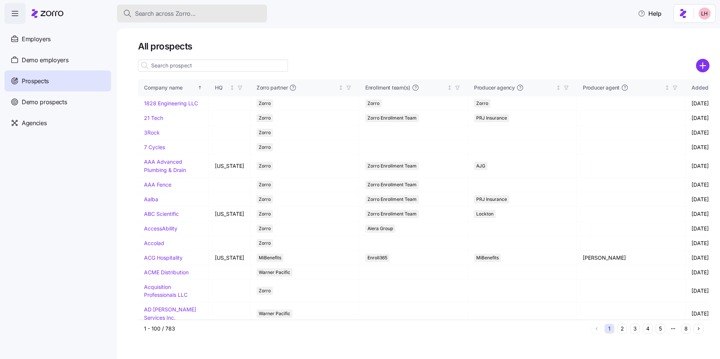
click at [168, 15] on span "Search across Zorro..." at bounding box center [165, 13] width 61 height 9
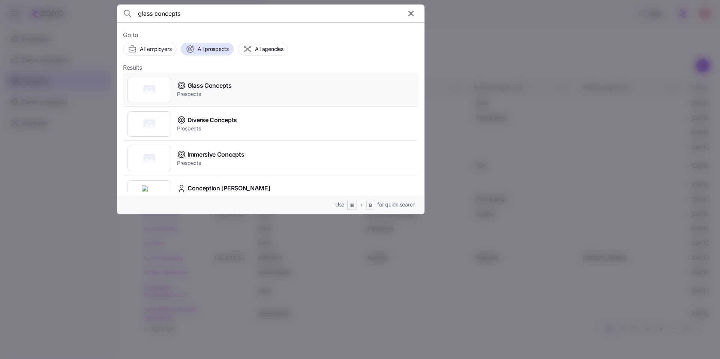
type input "glass concepts"
click at [216, 86] on span "Glass Concepts" at bounding box center [210, 85] width 44 height 9
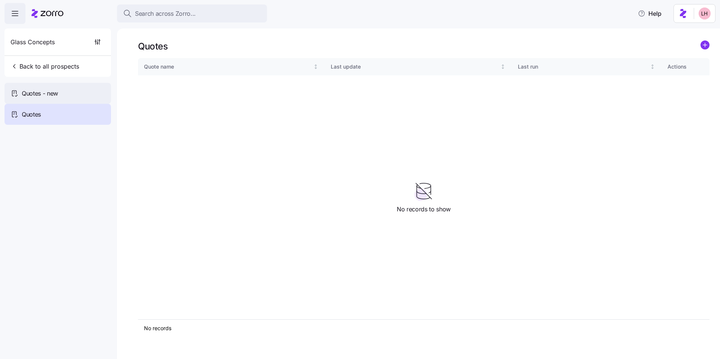
click at [54, 90] on span "Quotes - new" at bounding box center [40, 93] width 36 height 9
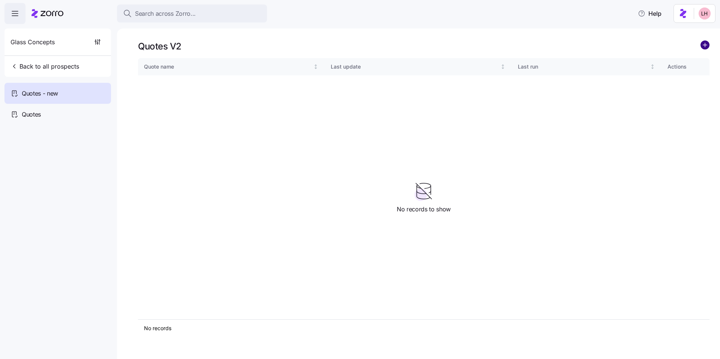
click at [703, 48] on circle "add icon" at bounding box center [705, 45] width 8 height 8
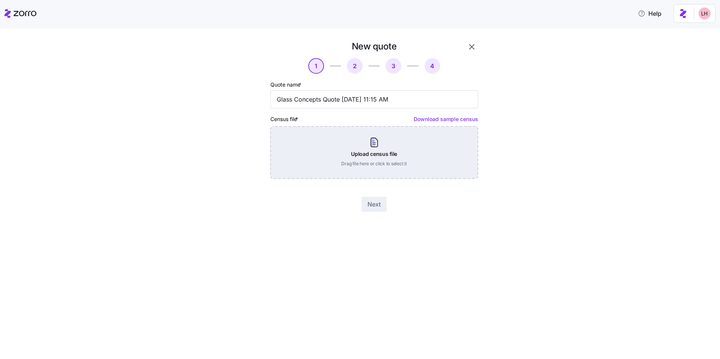
click at [383, 150] on div "Upload census file Drag file here or click to select it" at bounding box center [374, 152] width 208 height 53
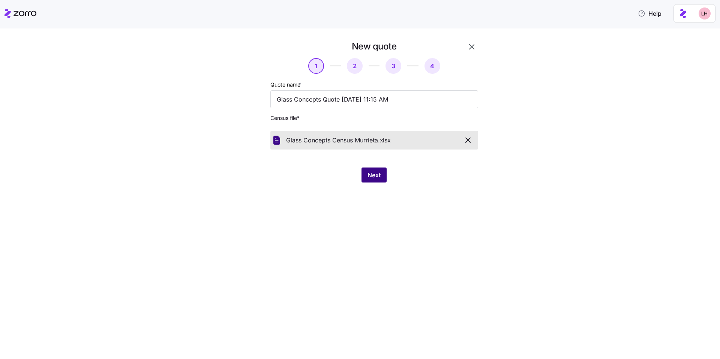
click at [377, 172] on span "Next" at bounding box center [374, 175] width 13 height 9
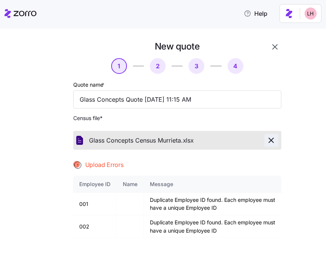
click at [271, 140] on icon "button" at bounding box center [270, 140] width 9 height 9
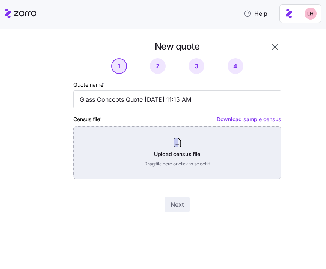
click at [182, 148] on div "Upload census file Drag file here or click to select it" at bounding box center [177, 152] width 208 height 53
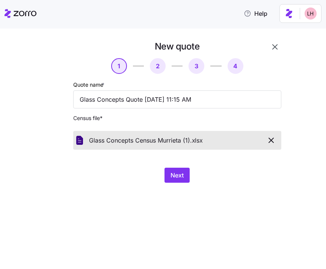
click at [183, 172] on span "Next" at bounding box center [176, 175] width 13 height 9
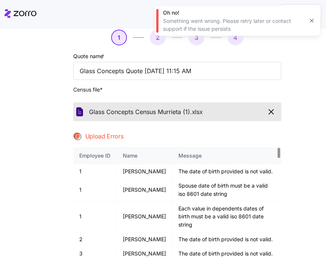
click at [297, 123] on div "New quote 1 2 3 4 Quote name * Glass Concepts Quote 10/08/2025 11:15 AM Census …" at bounding box center [168, 157] width 294 height 290
click at [266, 113] on icon "button" at bounding box center [270, 111] width 9 height 9
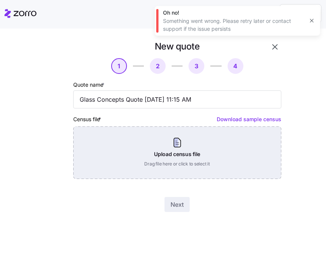
click at [175, 141] on div "Upload census file Drag file here or click to select it" at bounding box center [177, 152] width 208 height 53
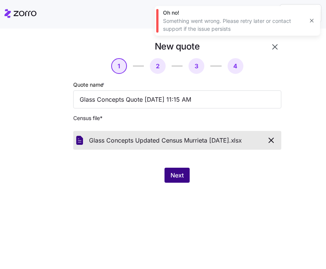
click at [181, 176] on span "Next" at bounding box center [176, 175] width 13 height 9
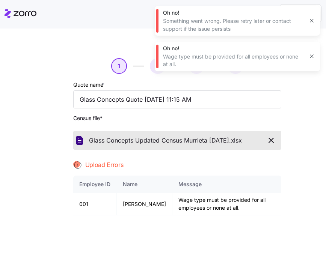
scroll to position [14, 0]
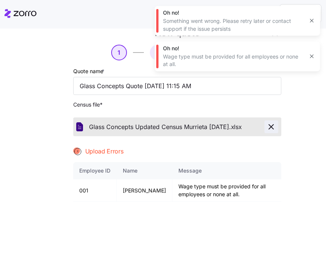
click at [266, 126] on icon "button" at bounding box center [270, 126] width 9 height 9
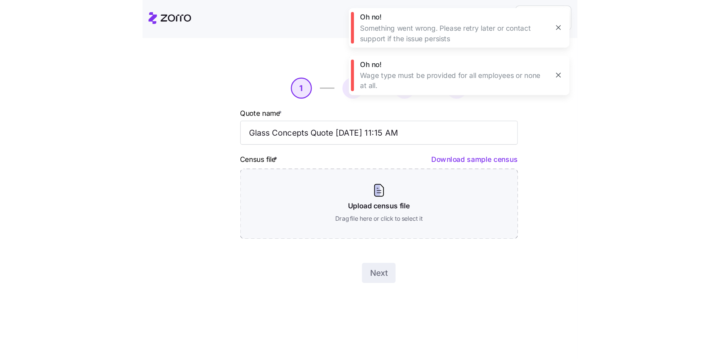
scroll to position [0, 0]
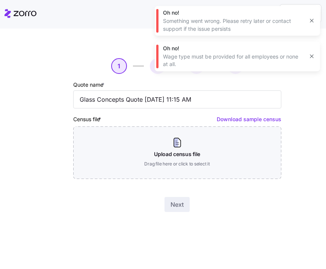
click at [240, 256] on div "New quote 1 2 3 4 Quote name * Glass Concepts Quote 10/08/2025 11:15 AM Census …" at bounding box center [163, 149] width 326 height 240
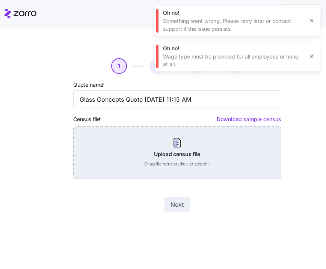
click at [198, 156] on div "Upload census file Drag file here or click to select it" at bounding box center [177, 152] width 208 height 53
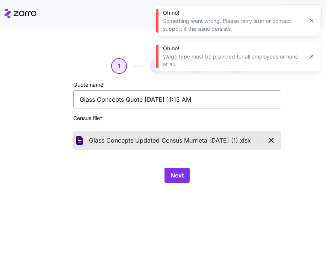
drag, startPoint x: 179, startPoint y: 170, endPoint x: 277, endPoint y: 99, distance: 121.1
click at [179, 170] on button "Next" at bounding box center [176, 175] width 25 height 15
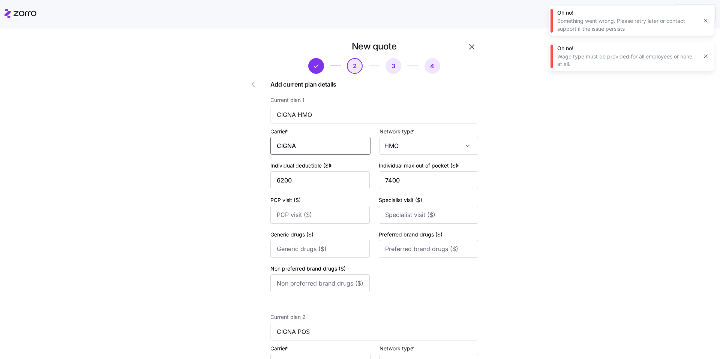
click at [326, 143] on input "CIGNA" at bounding box center [320, 146] width 100 height 18
click at [312, 165] on div "Cigna" at bounding box center [319, 168] width 94 height 17
type input "Cigna"
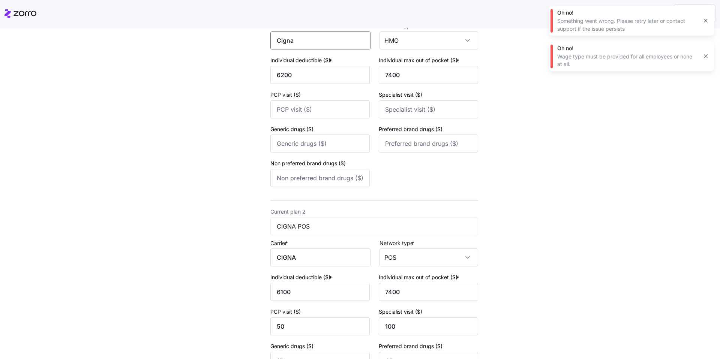
scroll to position [108, 0]
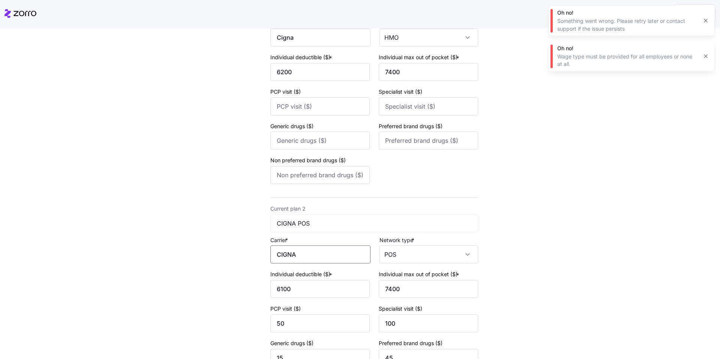
click at [309, 260] on input "CIGNA" at bounding box center [320, 255] width 100 height 18
click at [297, 275] on div "Cigna" at bounding box center [319, 277] width 94 height 17
type input "Cigna"
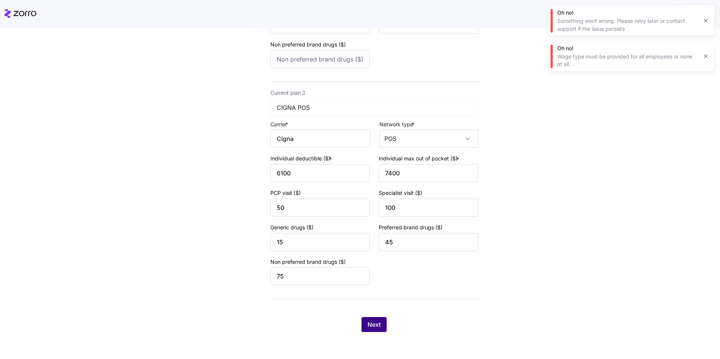
click at [372, 326] on span "Next" at bounding box center [374, 324] width 13 height 9
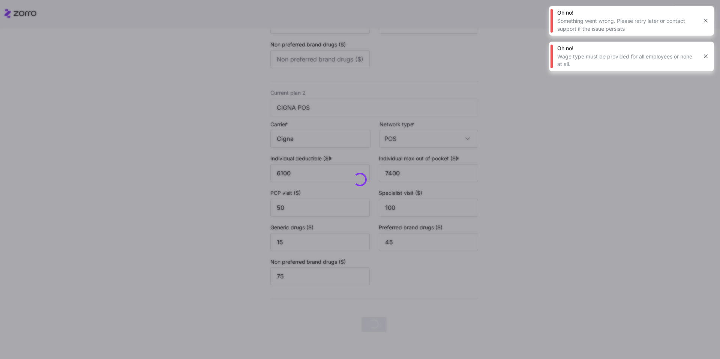
scroll to position [0, 0]
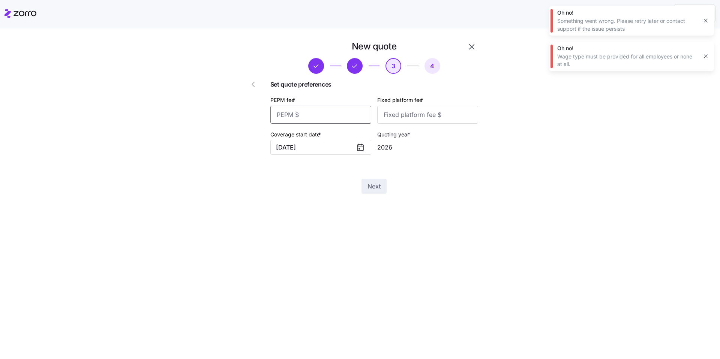
click at [324, 117] on input "PEPM fee *" at bounding box center [320, 115] width 101 height 18
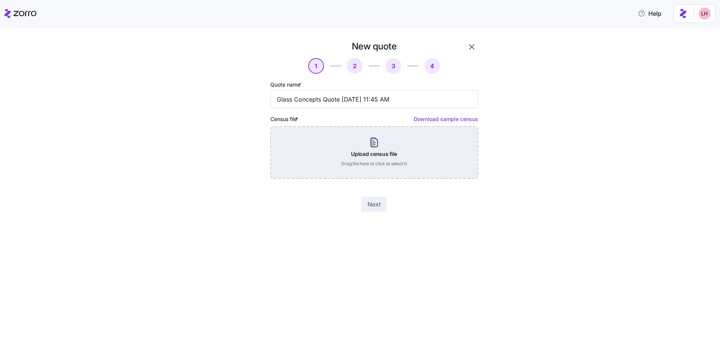
click at [375, 156] on div "Upload census file Drag file here or click to select it" at bounding box center [374, 152] width 208 height 53
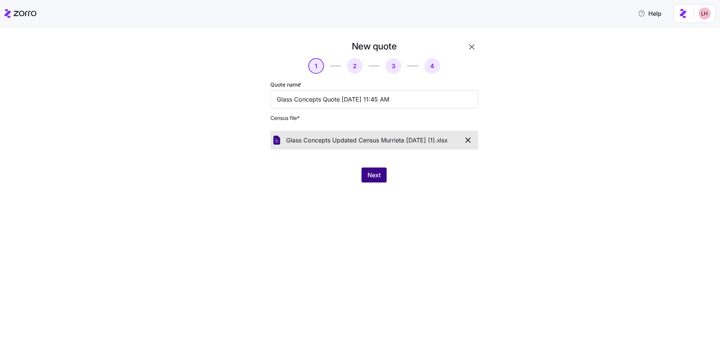
click at [375, 176] on span "Next" at bounding box center [374, 175] width 13 height 9
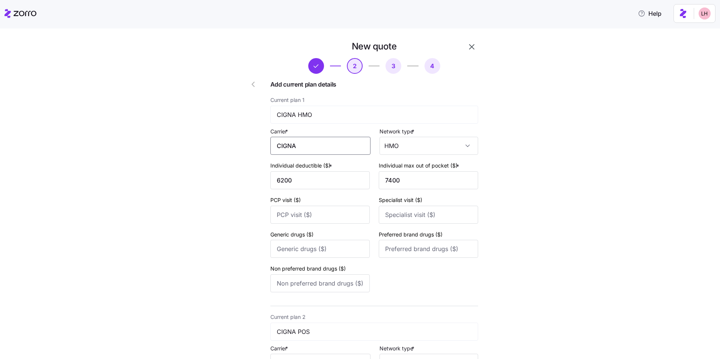
click at [321, 150] on input "CIGNA" at bounding box center [320, 146] width 100 height 18
click at [313, 171] on div "Cigna" at bounding box center [319, 168] width 94 height 17
type input "Cigna"
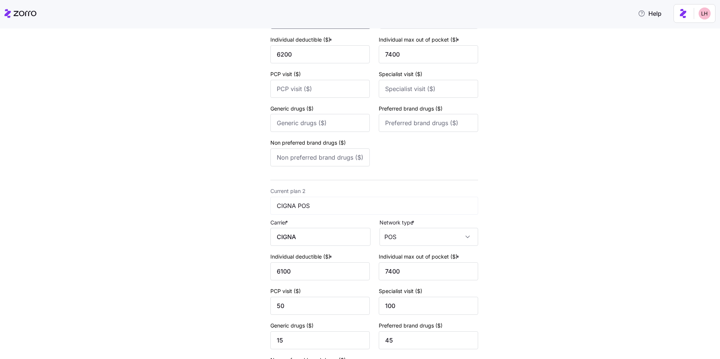
scroll to position [224, 0]
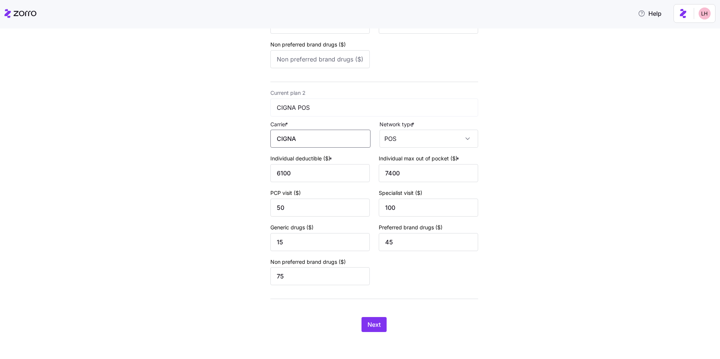
click at [297, 135] on input "CIGNA" at bounding box center [320, 139] width 100 height 18
click at [302, 156] on div "Cigna" at bounding box center [319, 161] width 94 height 17
type input "Cigna"
click at [371, 327] on span "Next" at bounding box center [374, 324] width 13 height 9
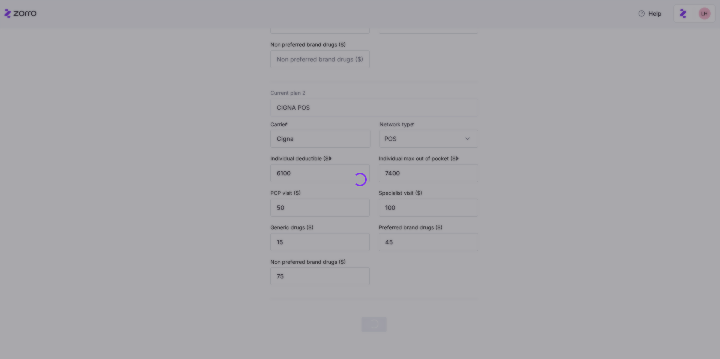
scroll to position [0, 0]
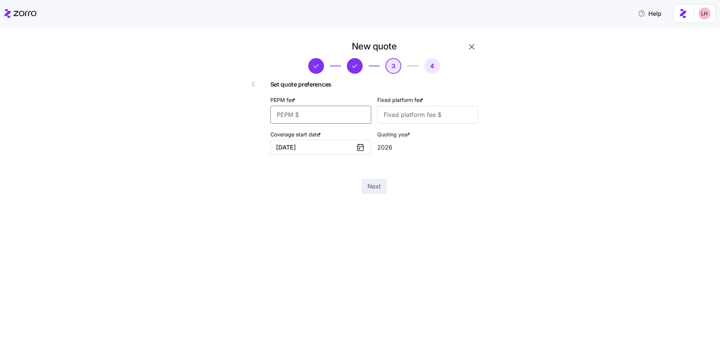
click at [327, 119] on input "PEPM fee *" at bounding box center [320, 115] width 101 height 18
type input "50"
click at [435, 116] on input "Fixed platform fee *" at bounding box center [427, 115] width 101 height 18
type input "100"
click at [377, 189] on span "Next" at bounding box center [374, 186] width 13 height 9
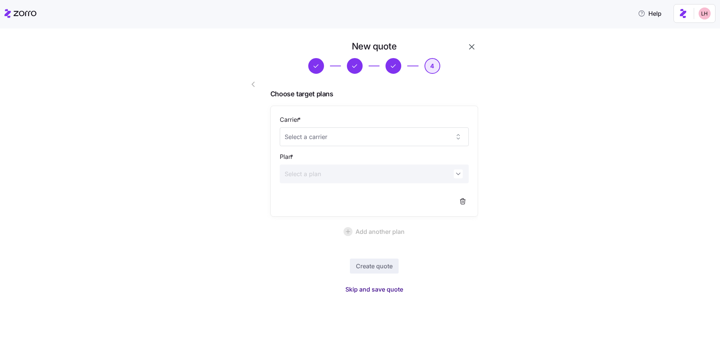
click at [388, 289] on span "Skip and save quote" at bounding box center [374, 289] width 58 height 9
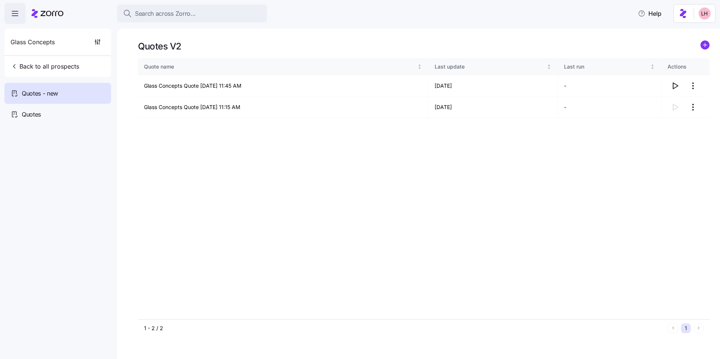
click at [695, 108] on html "Search across Zorro... Help Glass Concepts Back to all prospects Quotes - new Q…" at bounding box center [360, 177] width 720 height 355
click at [666, 135] on div "Delete quote" at bounding box center [663, 138] width 69 height 12
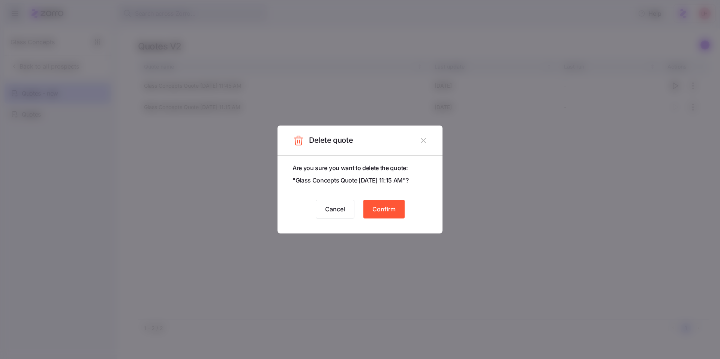
click at [383, 208] on span "Confirm" at bounding box center [383, 209] width 23 height 9
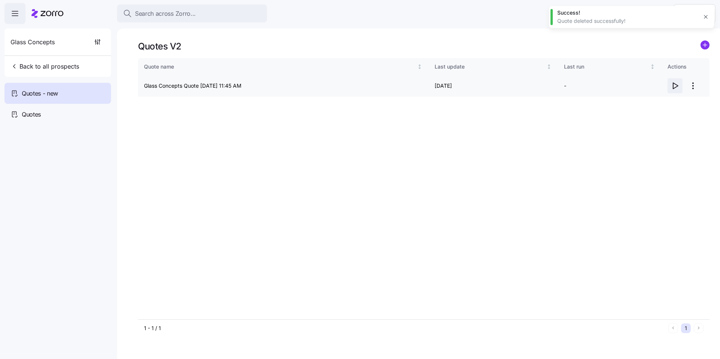
click at [675, 88] on icon "button" at bounding box center [675, 85] width 9 height 9
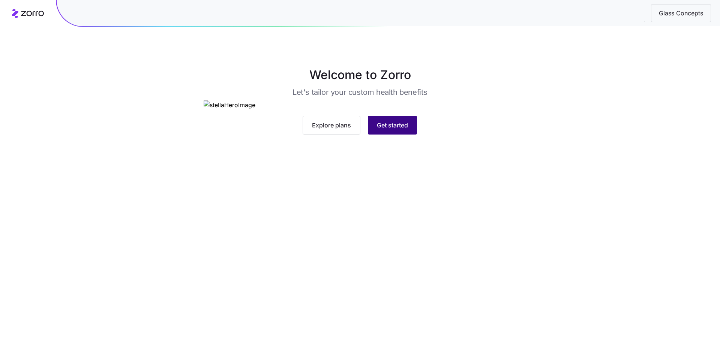
click at [401, 130] on span "Get started" at bounding box center [392, 125] width 31 height 9
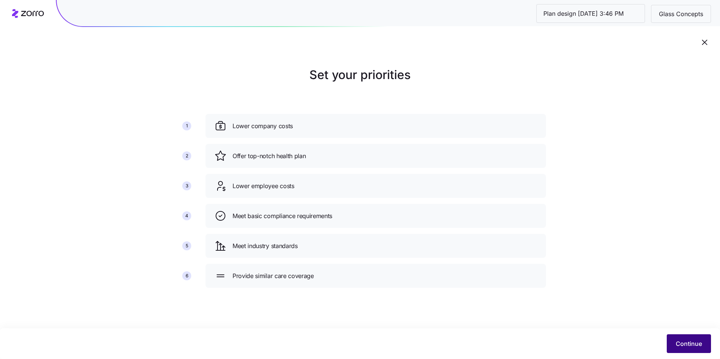
click at [689, 341] on span "Continue" at bounding box center [689, 343] width 26 height 9
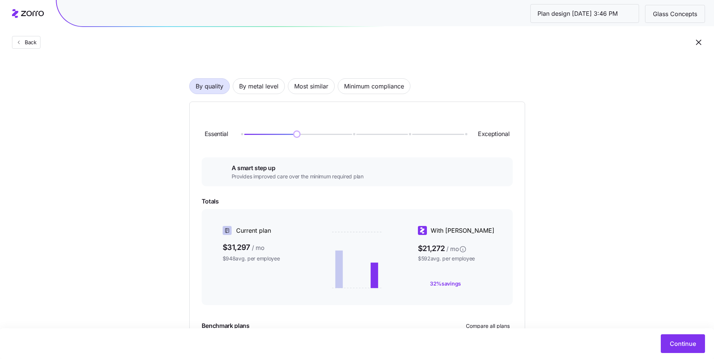
scroll to position [35, 0]
click at [272, 93] on span "By metal level" at bounding box center [258, 87] width 39 height 15
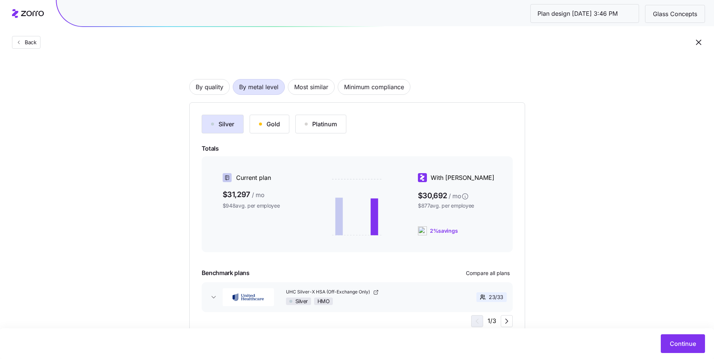
click at [276, 123] on div "Gold" at bounding box center [269, 124] width 21 height 9
click at [240, 124] on button "Silver" at bounding box center [223, 124] width 42 height 19
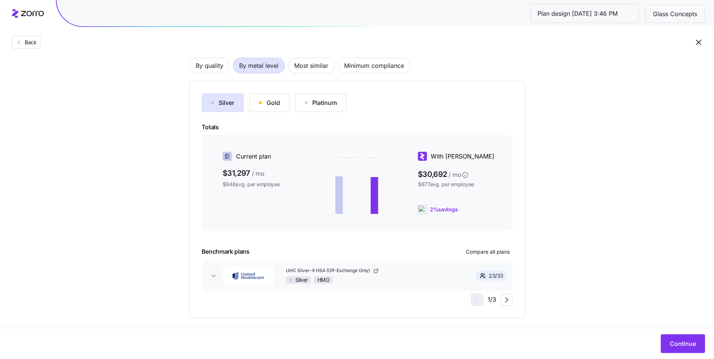
scroll to position [55, 0]
